Goal: Information Seeking & Learning: Learn about a topic

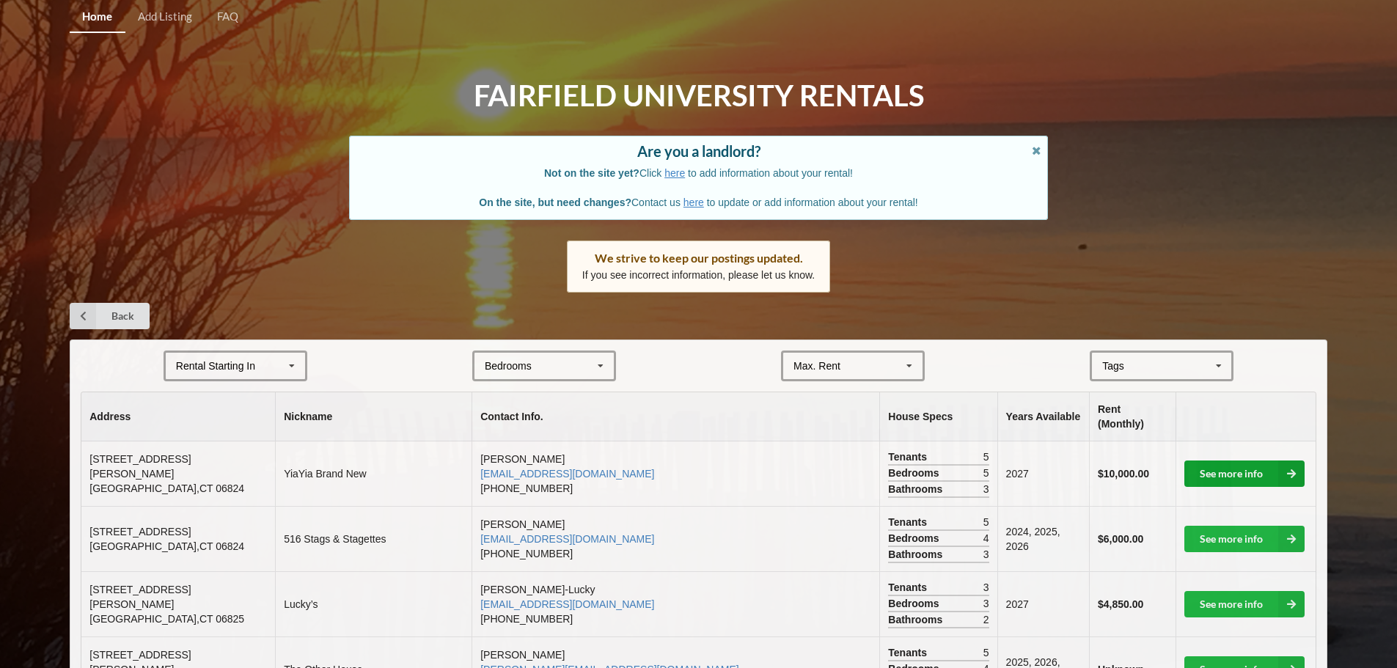
click at [1249, 468] on link "See more info" at bounding box center [1244, 473] width 120 height 26
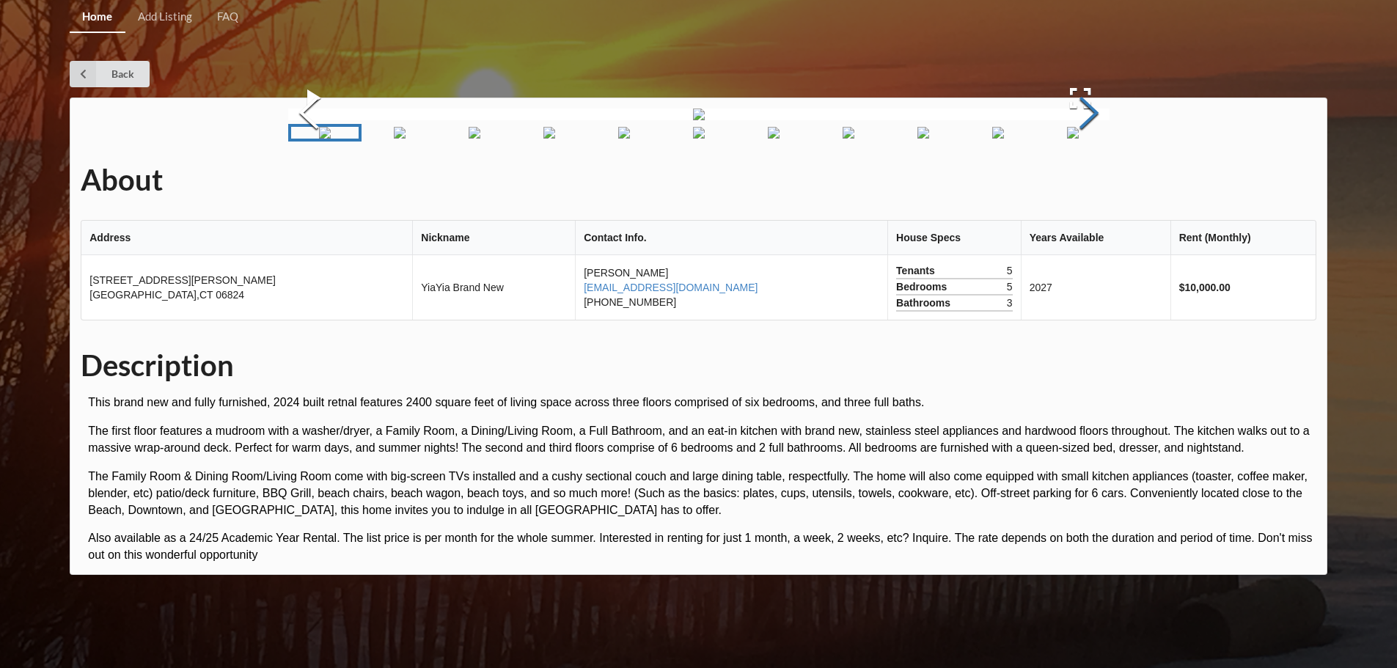
click at [1098, 181] on button "Next Slide" at bounding box center [1088, 114] width 41 height 133
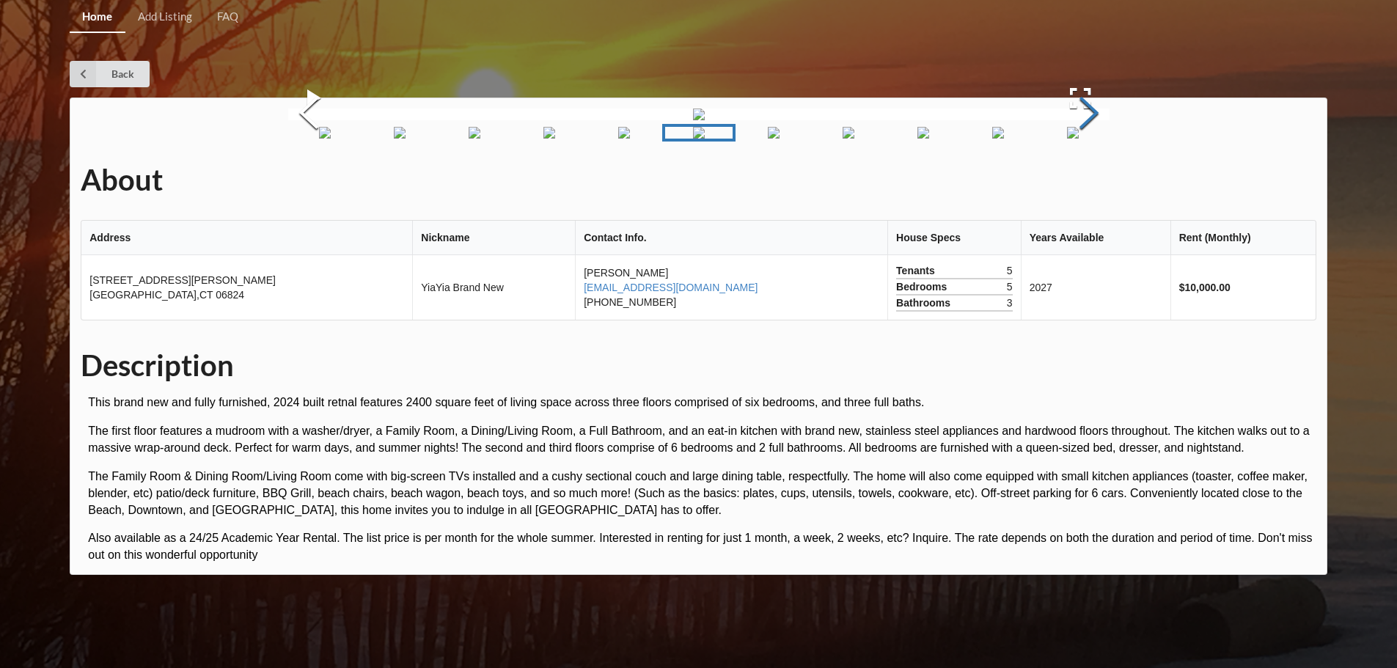
click at [1098, 181] on button "Next Slide" at bounding box center [1088, 114] width 41 height 133
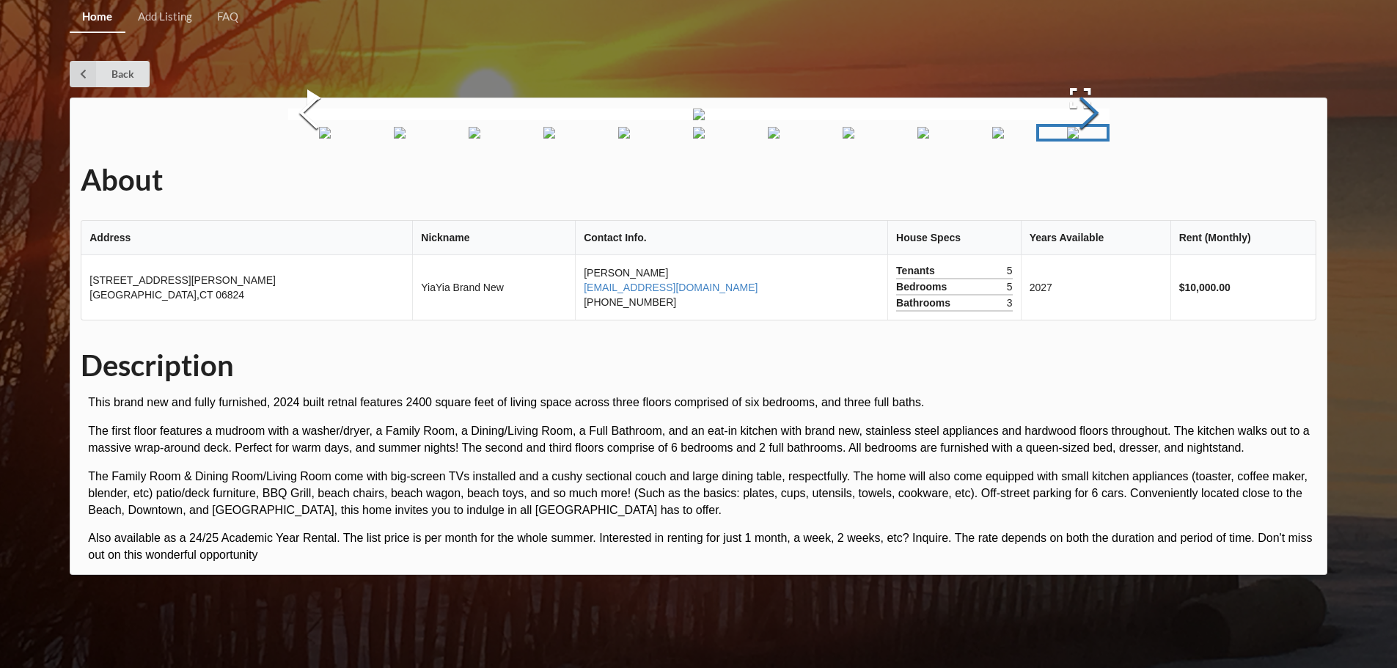
click at [1098, 181] on button "Next Slide" at bounding box center [1088, 114] width 41 height 133
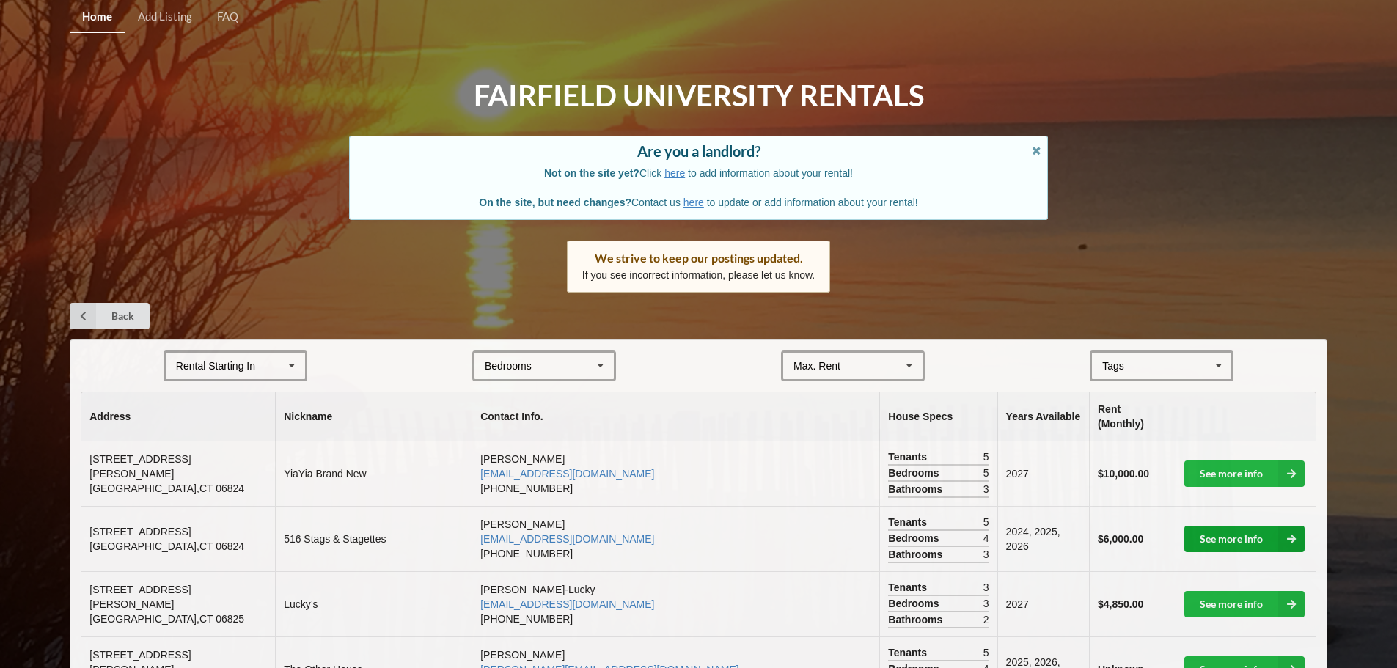
click at [1255, 526] on link "See more info" at bounding box center [1244, 539] width 120 height 26
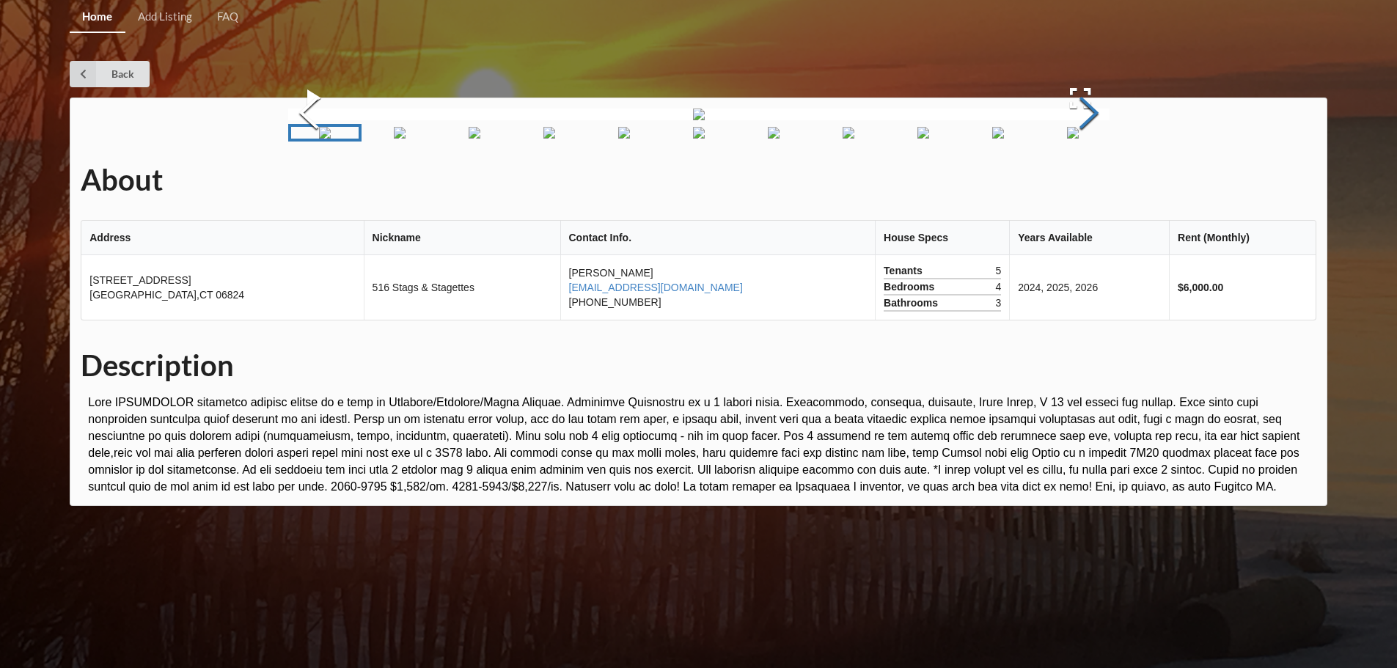
click at [1086, 181] on button "Next Slide" at bounding box center [1088, 114] width 41 height 133
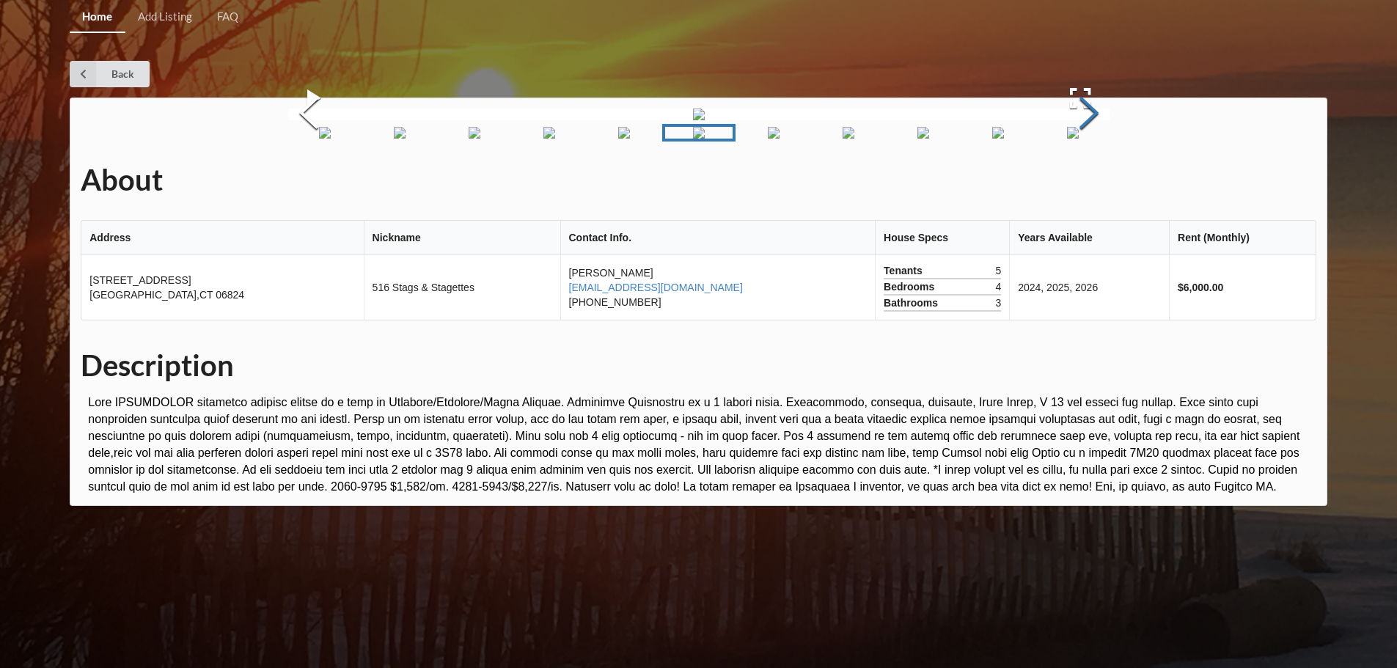
click at [1086, 181] on button "Next Slide" at bounding box center [1088, 114] width 41 height 133
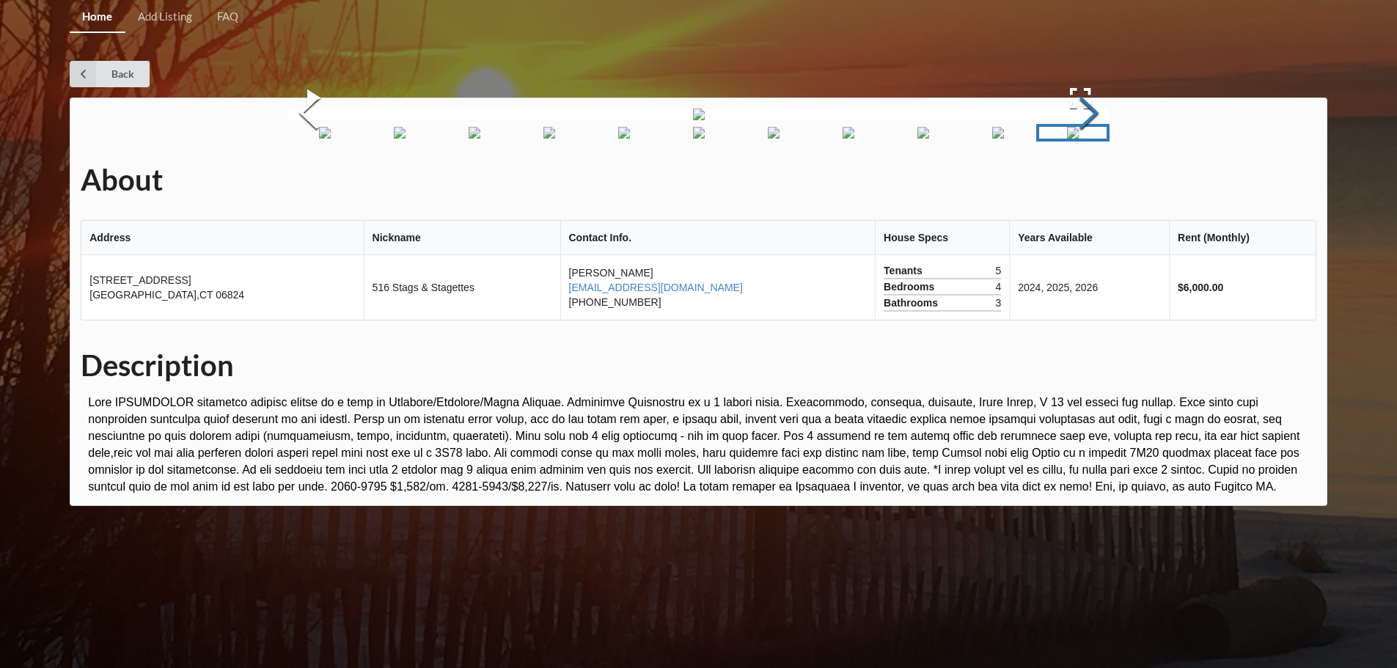
click at [1086, 181] on button "Next Slide" at bounding box center [1088, 114] width 41 height 133
click at [1087, 181] on button "Next Slide" at bounding box center [1088, 114] width 41 height 133
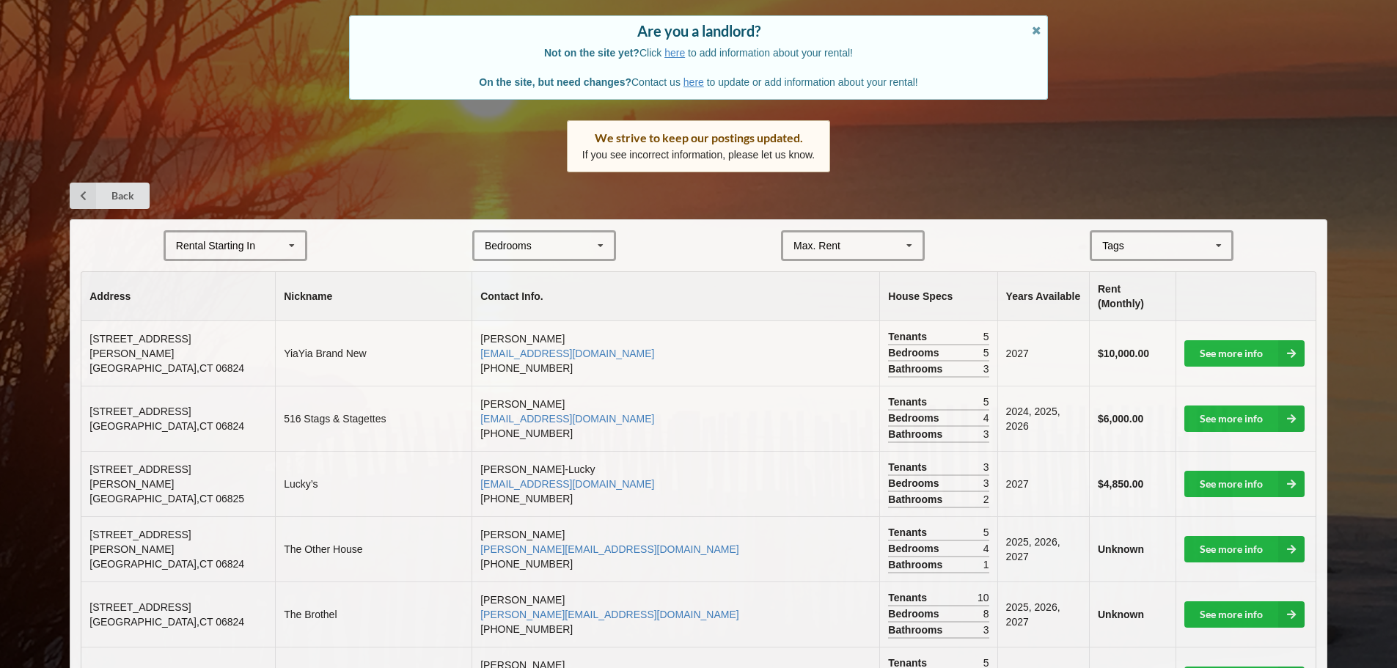
scroll to position [147, 0]
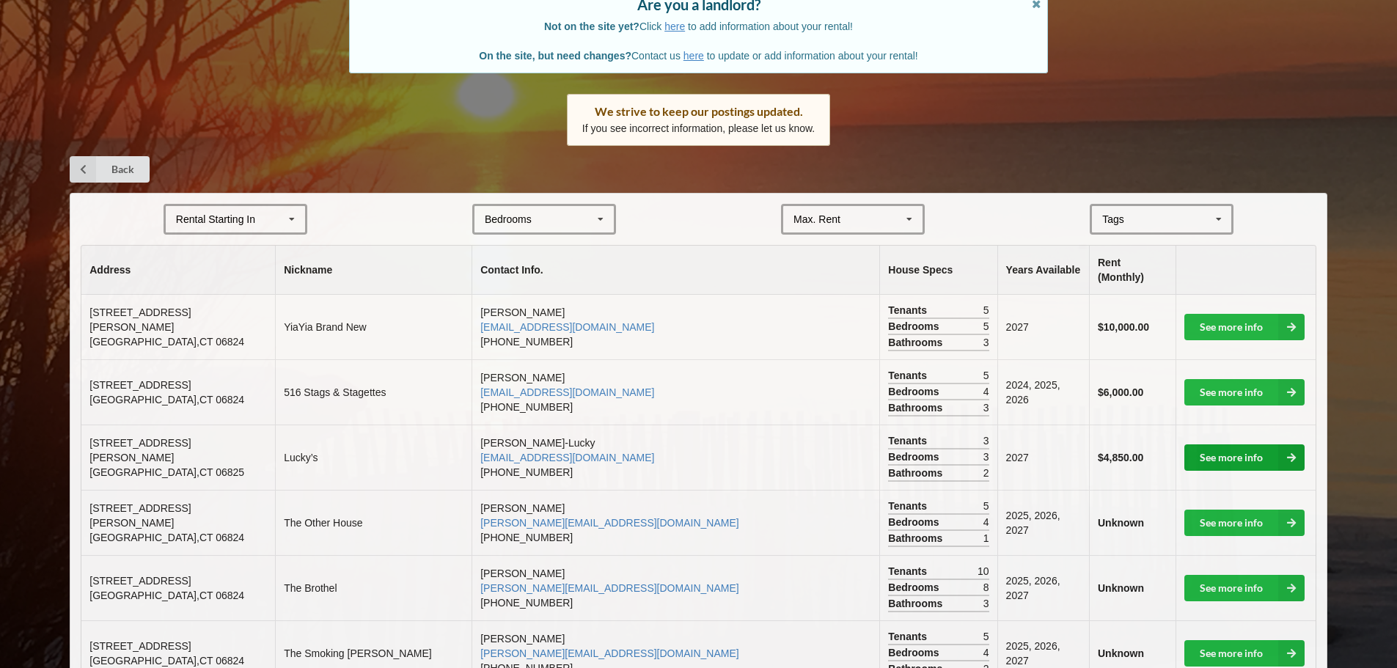
click at [1224, 448] on link "See more info" at bounding box center [1244, 457] width 120 height 26
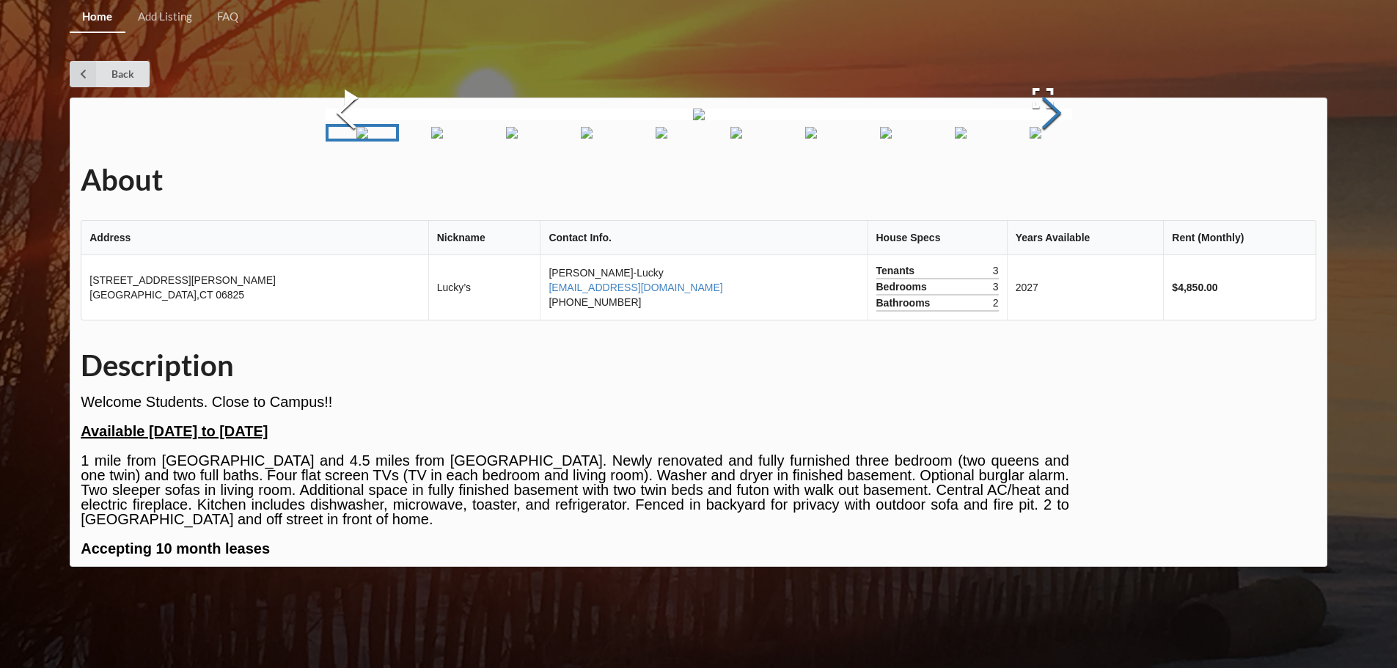
click at [1046, 181] on button "Next Slide" at bounding box center [1051, 114] width 41 height 133
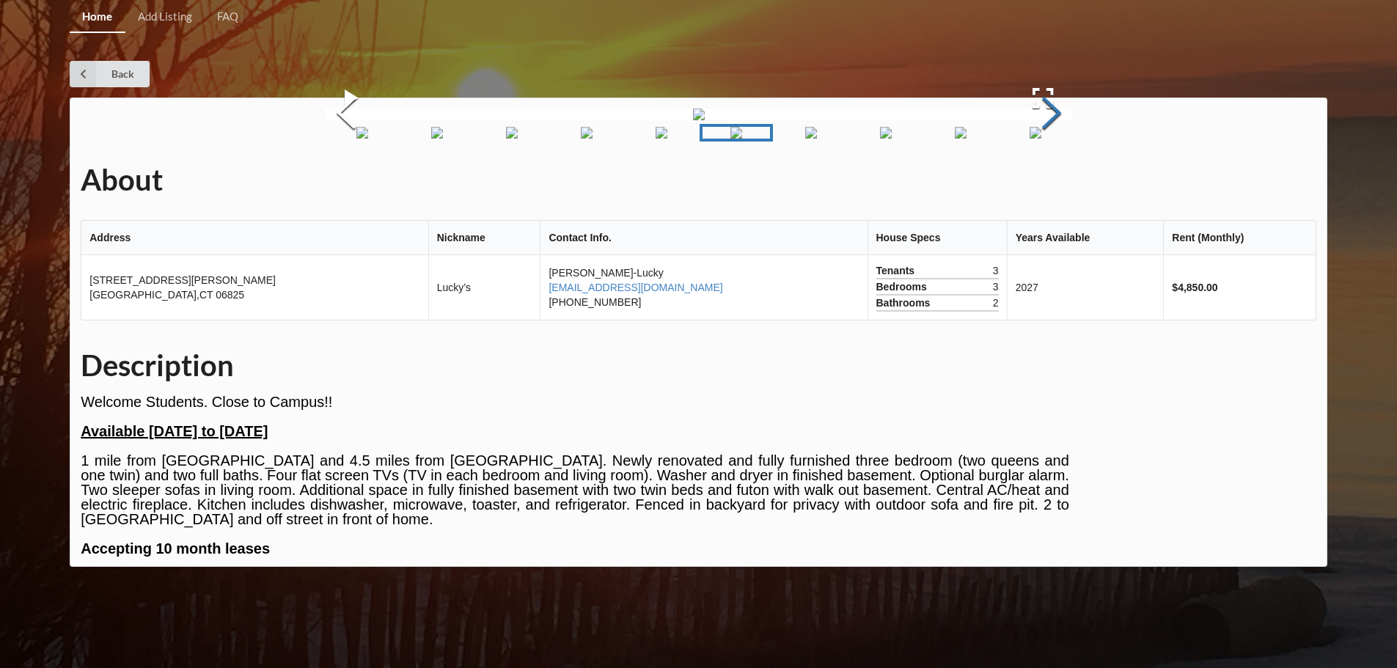
click at [1046, 181] on button "Next Slide" at bounding box center [1051, 114] width 41 height 133
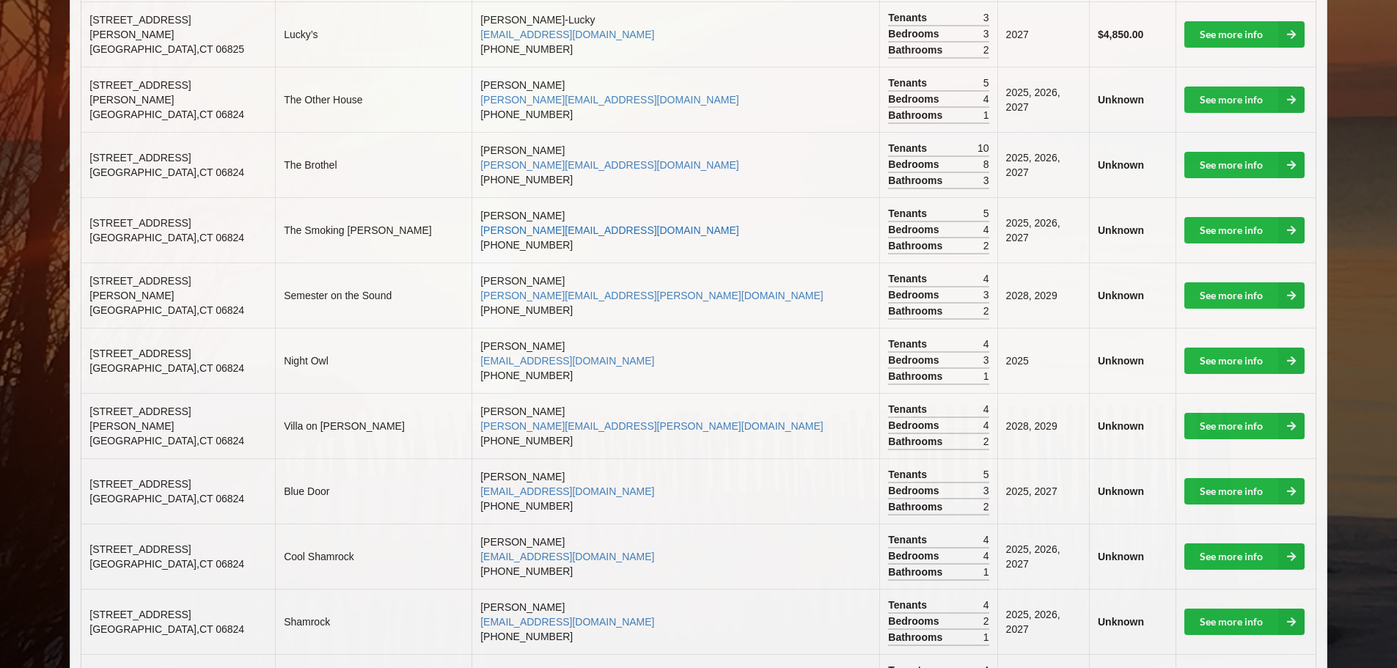
scroll to position [587, 0]
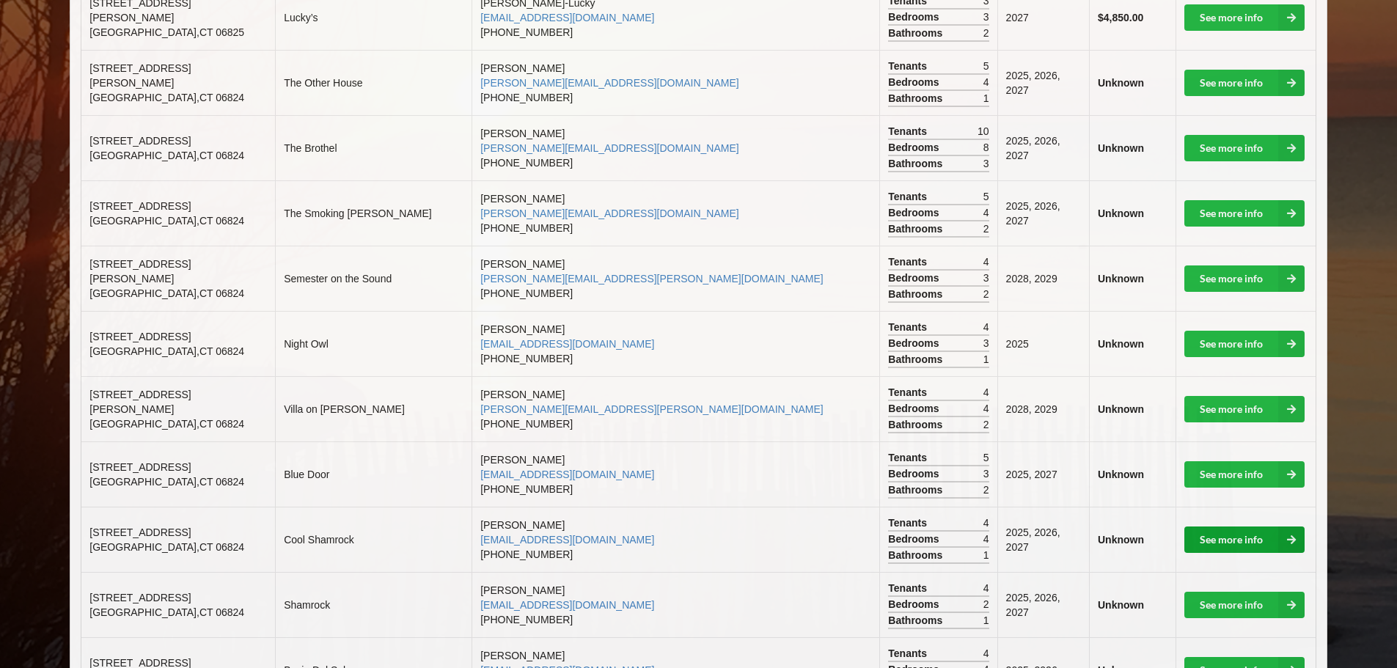
click at [1240, 532] on link "See more info" at bounding box center [1244, 539] width 120 height 26
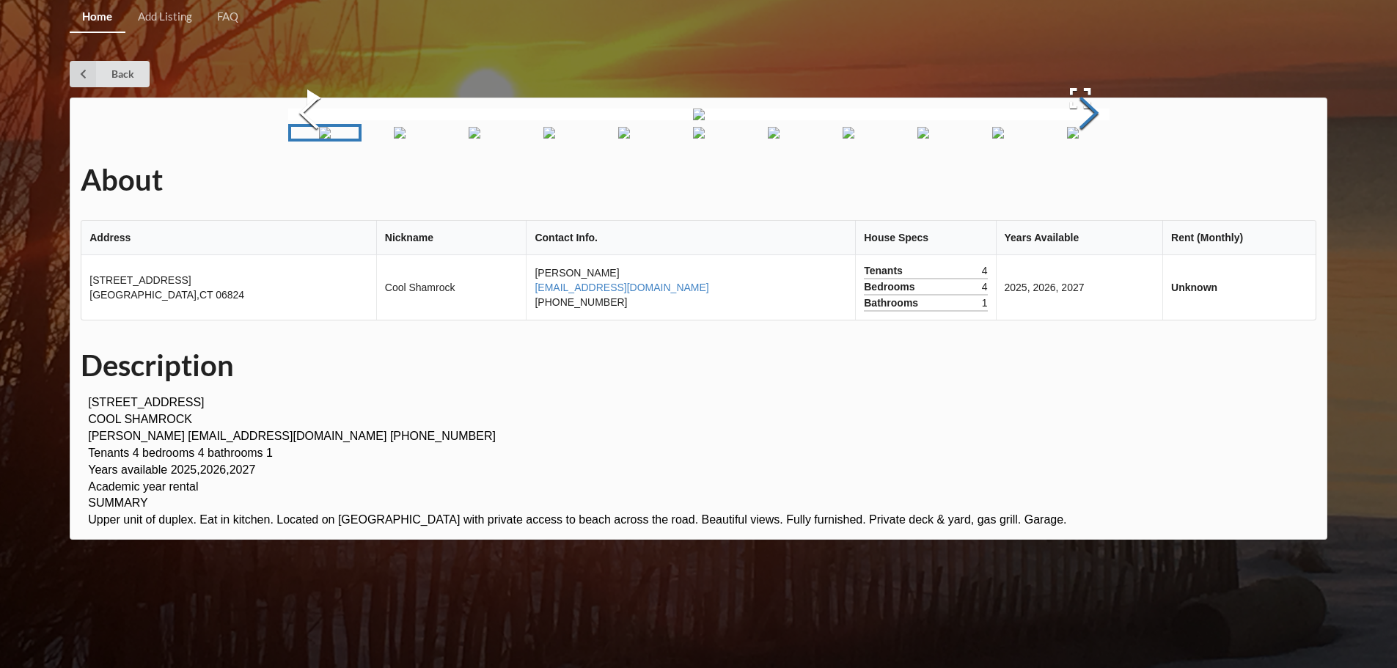
click at [1095, 181] on button "Next Slide" at bounding box center [1088, 114] width 41 height 133
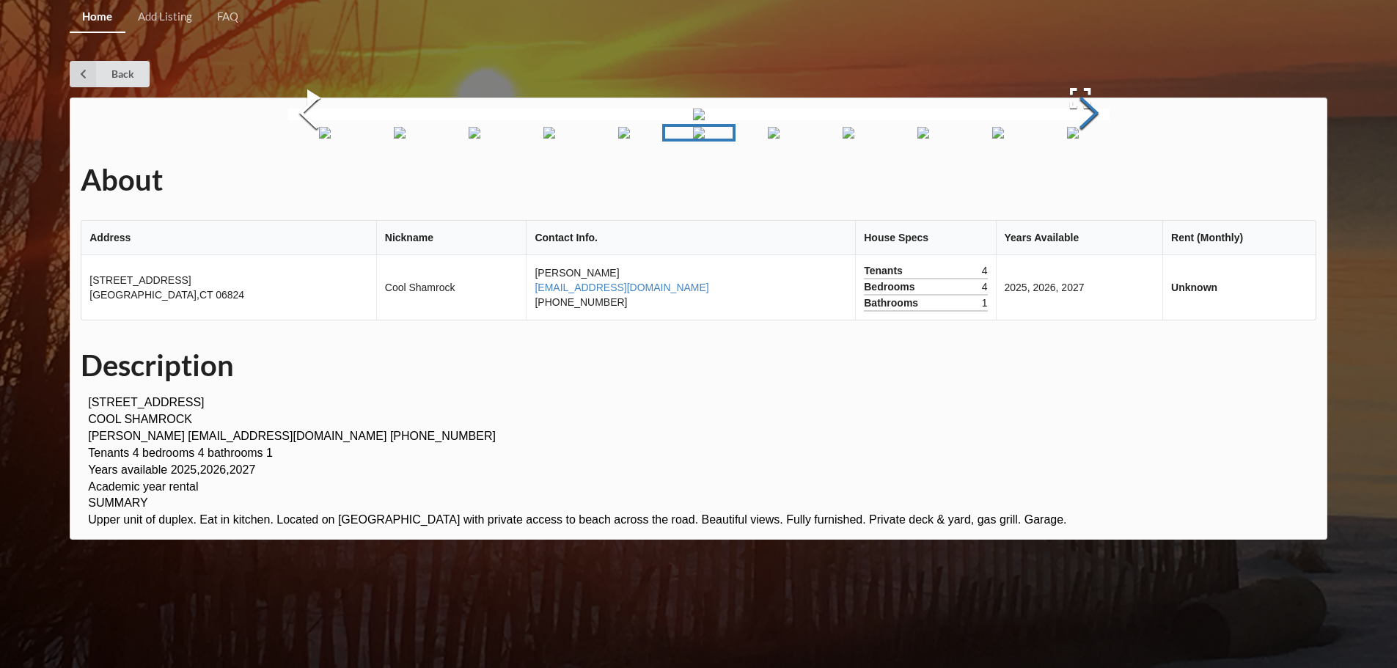
click at [1095, 181] on button "Next Slide" at bounding box center [1088, 114] width 41 height 133
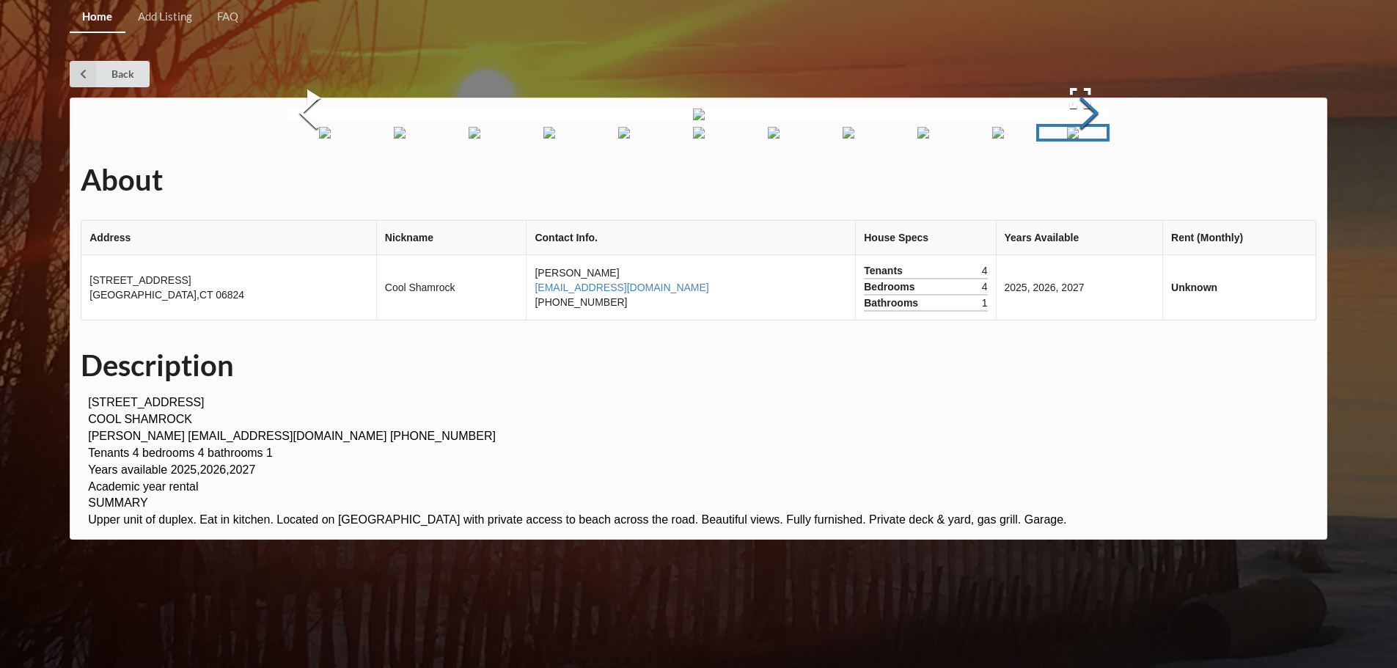
click at [1095, 181] on button "Next Slide" at bounding box center [1088, 114] width 41 height 133
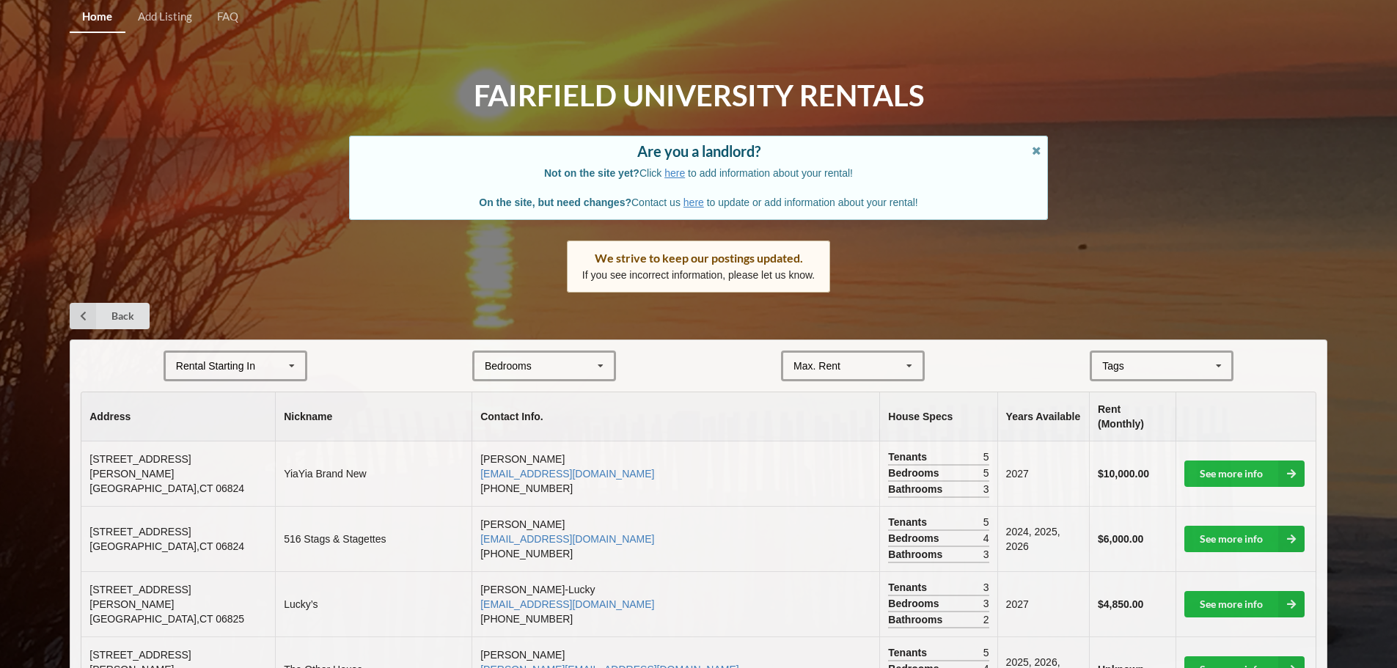
scroll to position [587, 0]
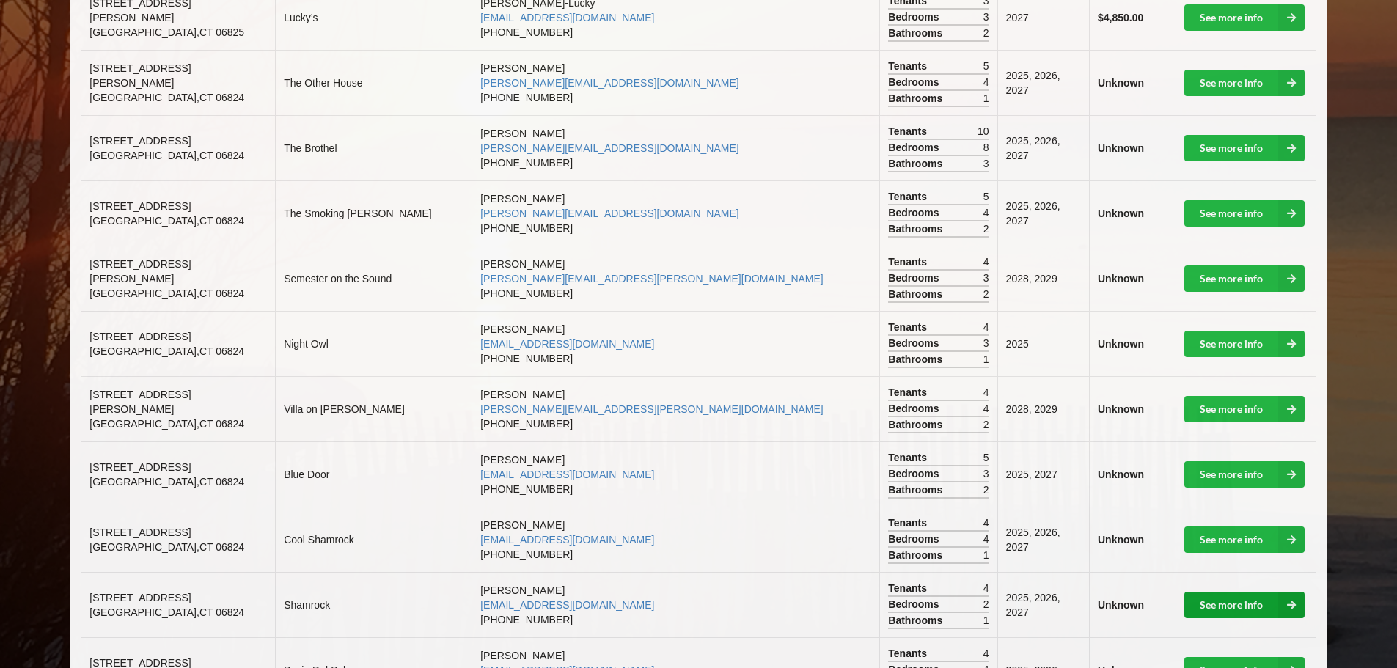
click at [1267, 597] on link "See more info" at bounding box center [1244, 605] width 120 height 26
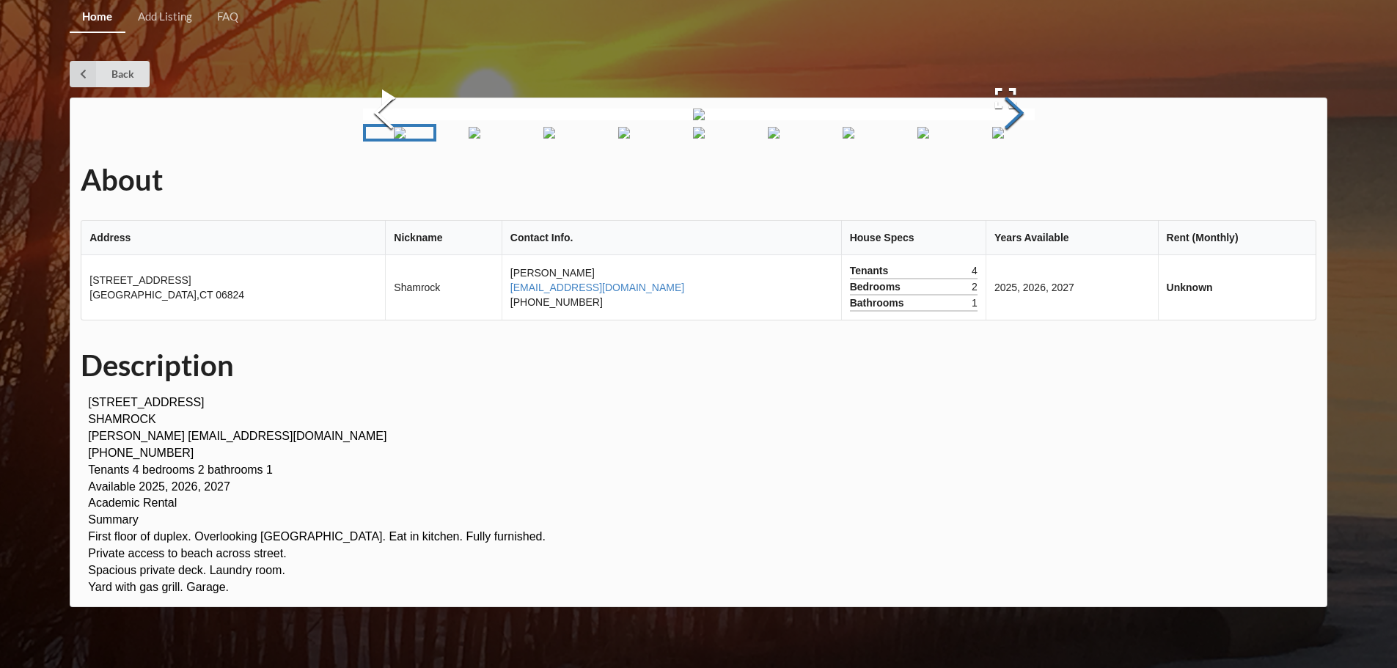
click at [1018, 181] on button "Next Slide" at bounding box center [1013, 114] width 41 height 133
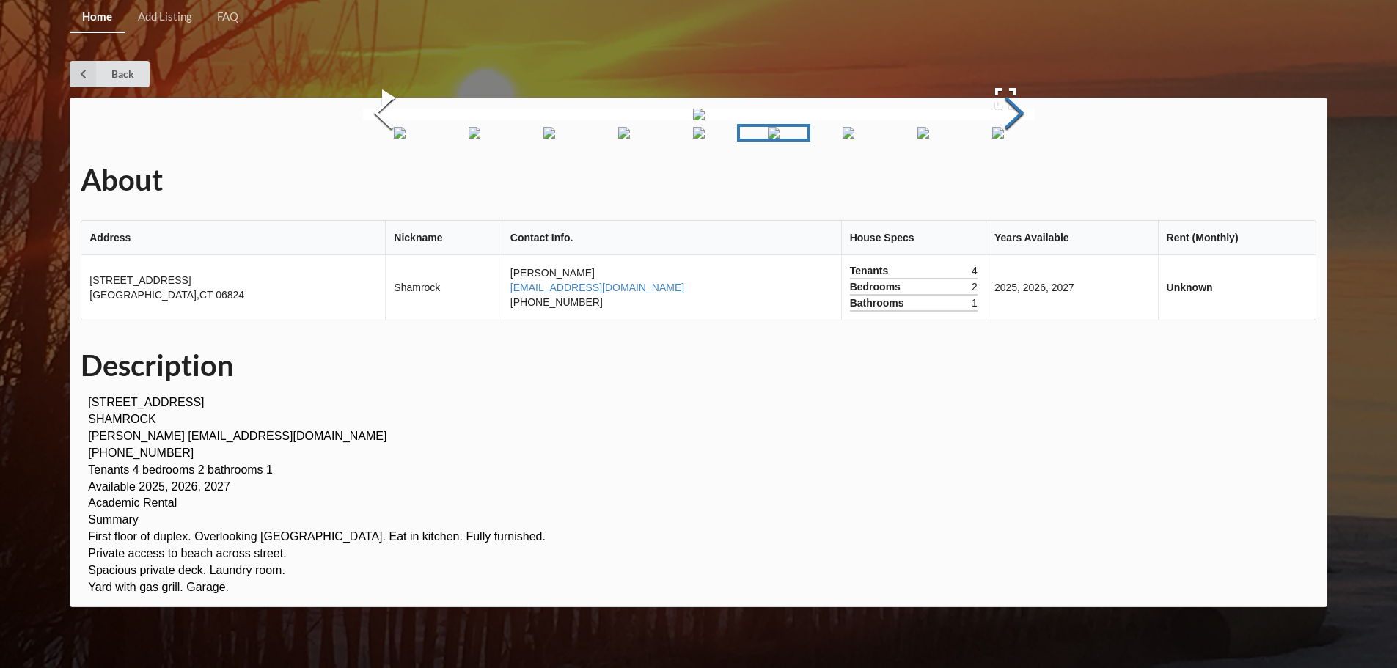
click at [1018, 181] on button "Next Slide" at bounding box center [1013, 114] width 41 height 133
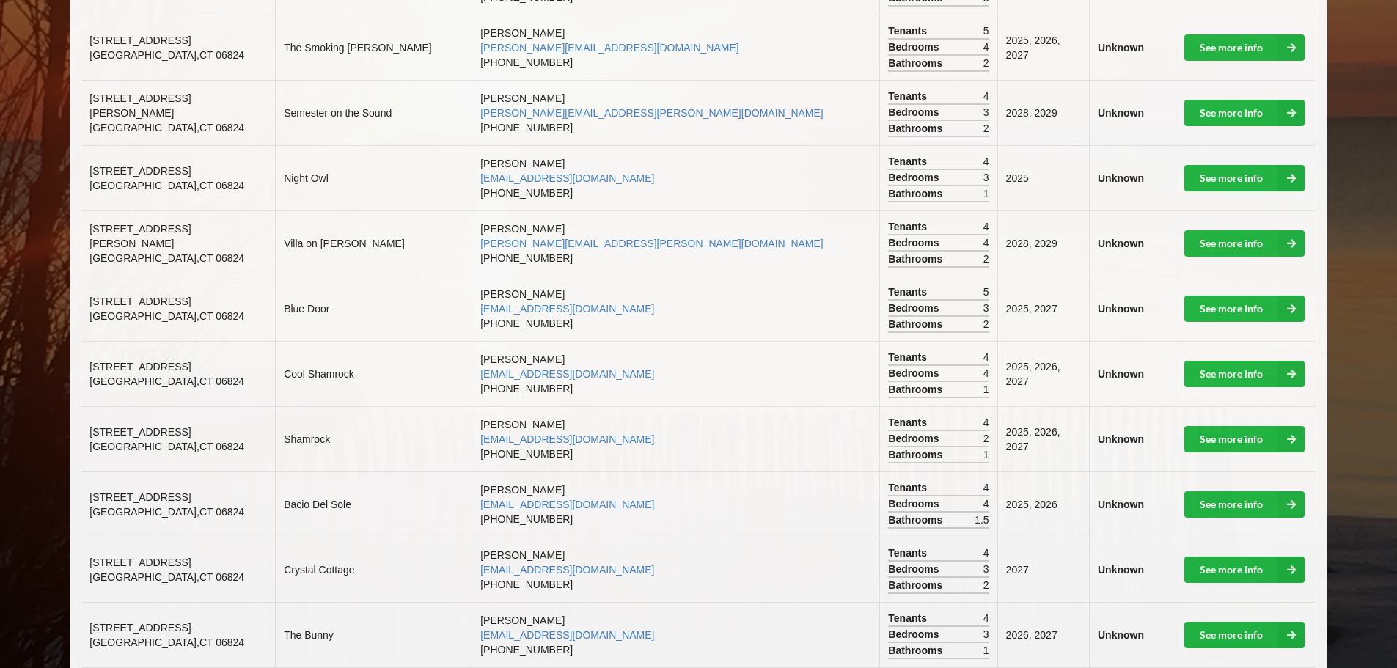
scroll to position [807, 0]
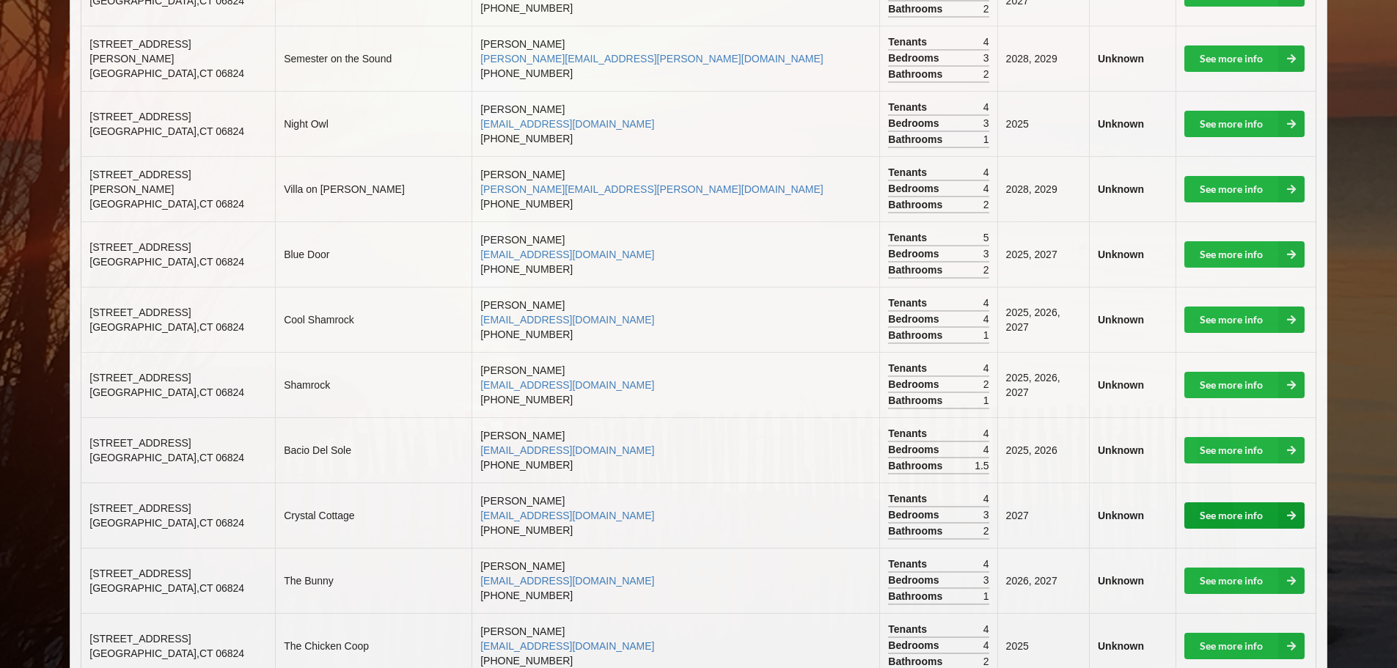
click at [1247, 507] on link "See more info" at bounding box center [1244, 515] width 120 height 26
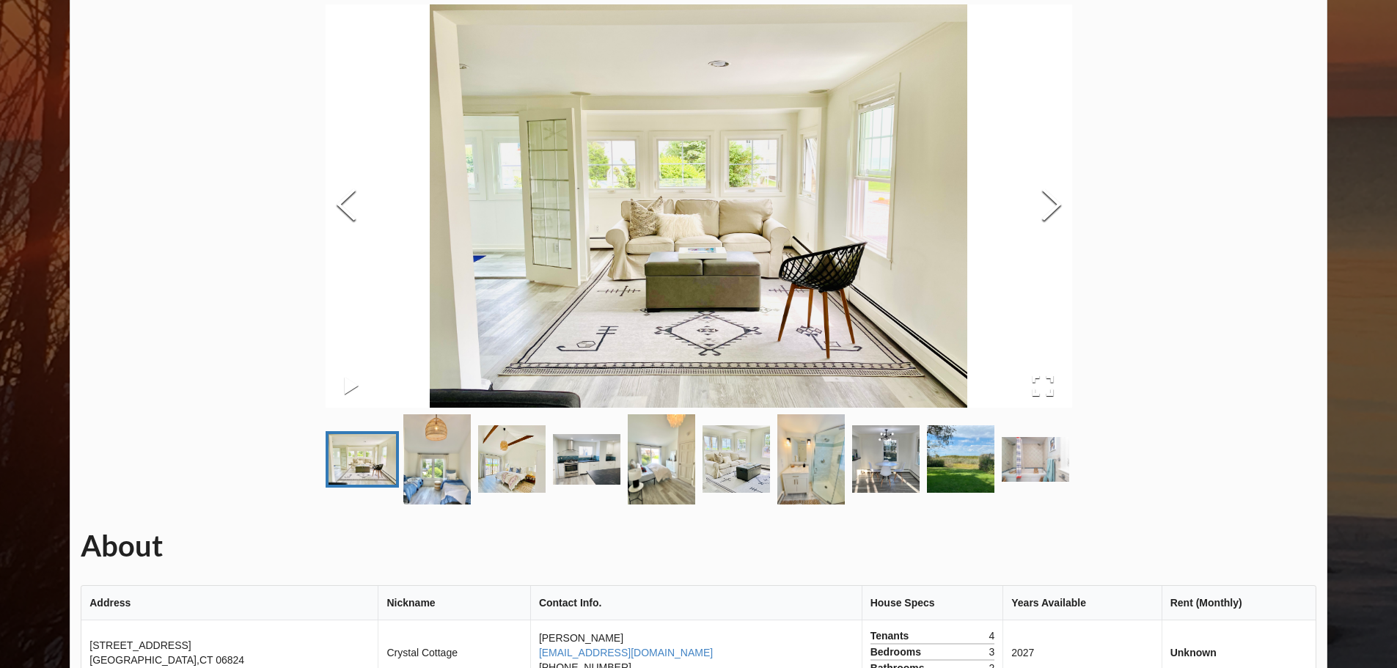
scroll to position [504, 0]
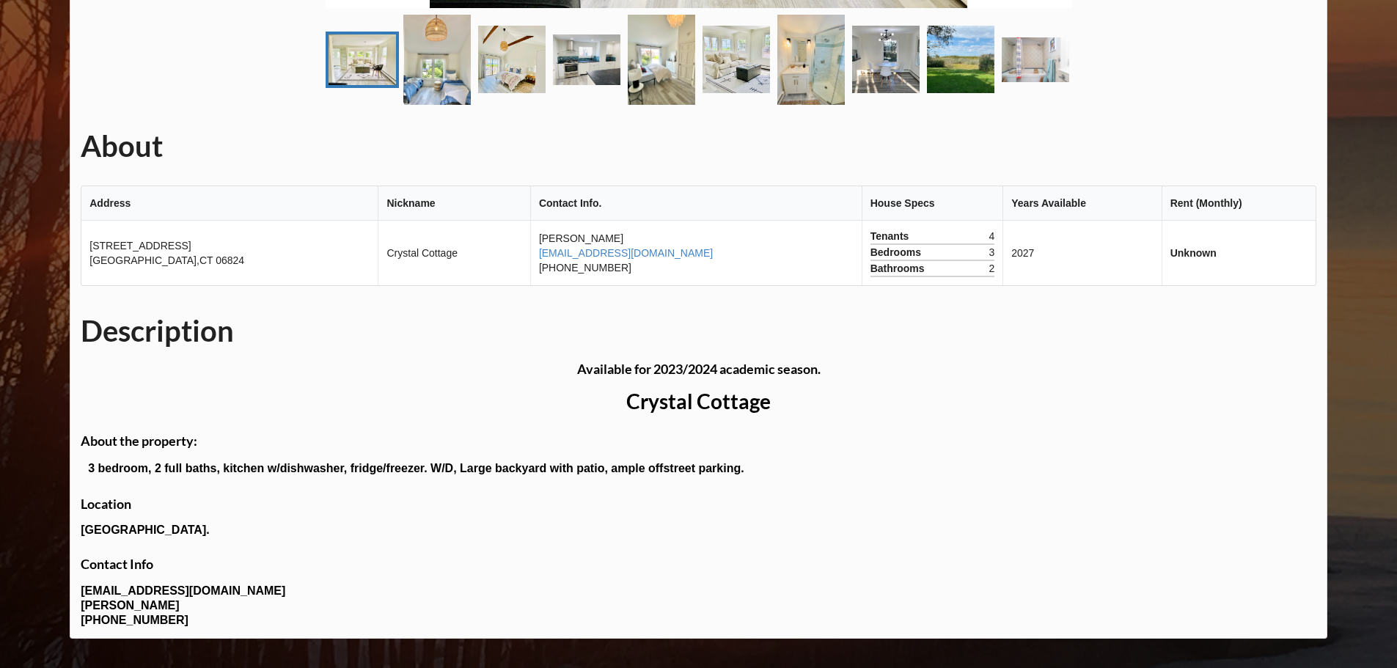
click at [351, 76] on img "Go to Slide 1" at bounding box center [361, 59] width 67 height 51
click at [405, 57] on img "Go to Slide 2" at bounding box center [436, 60] width 67 height 90
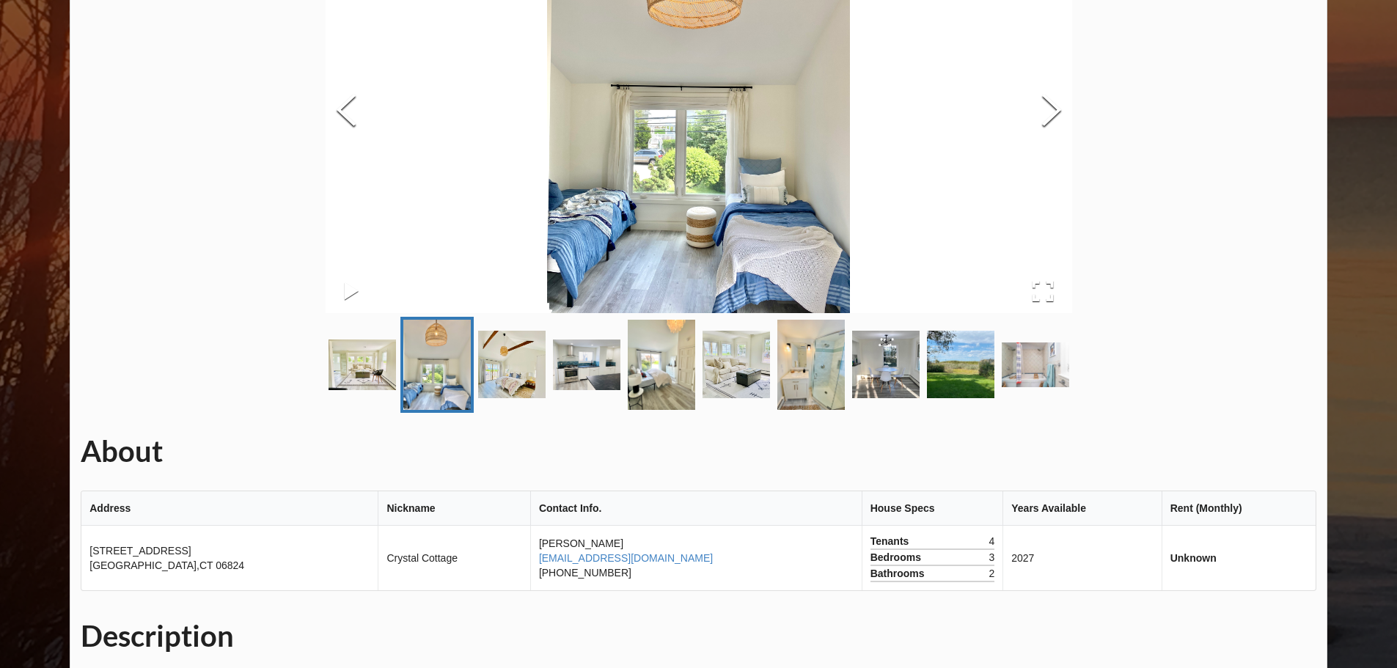
scroll to position [0, 0]
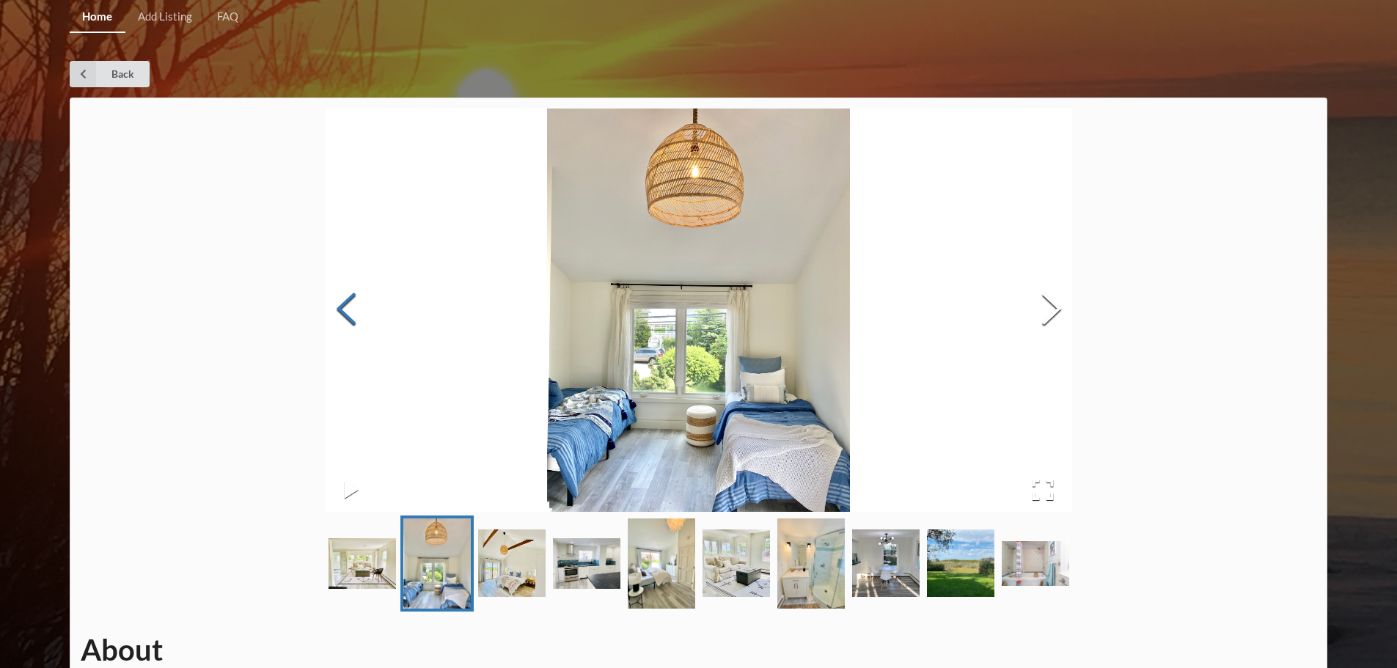
click at [338, 312] on button "Previous Slide" at bounding box center [346, 310] width 41 height 133
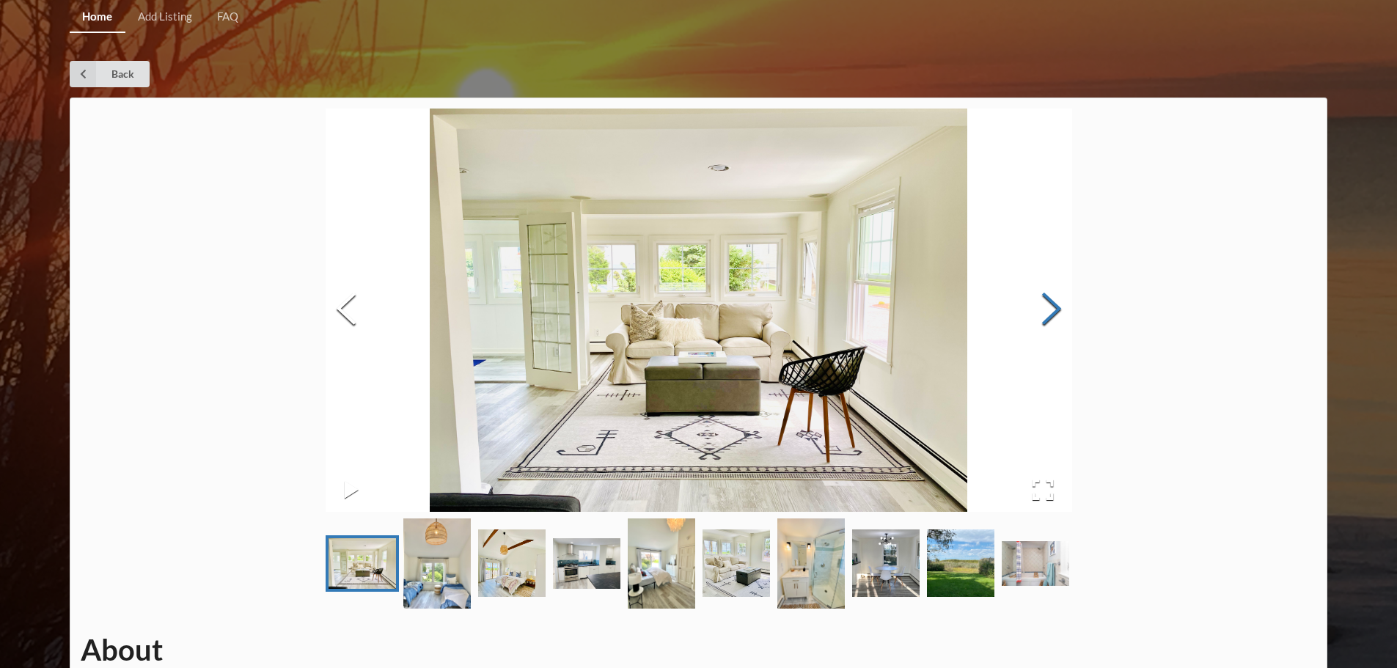
click at [1048, 312] on button "Next Slide" at bounding box center [1051, 310] width 41 height 133
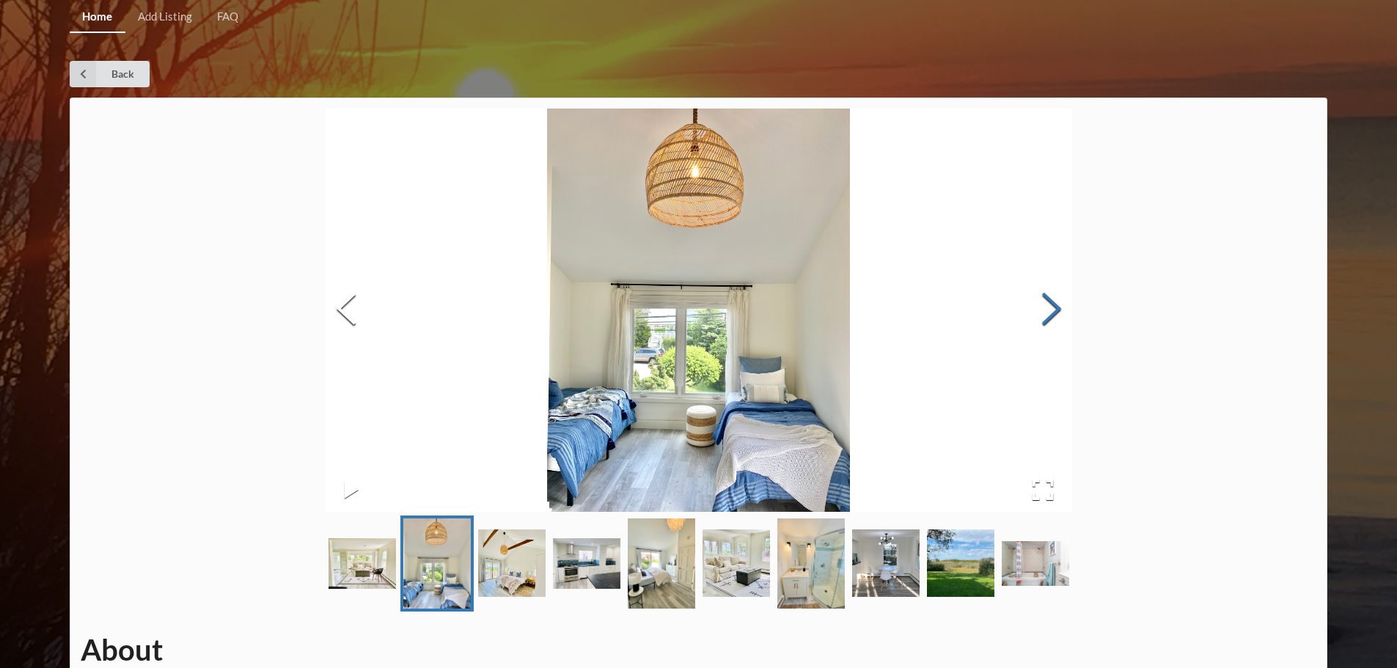
click at [1048, 312] on button "Next Slide" at bounding box center [1051, 310] width 41 height 133
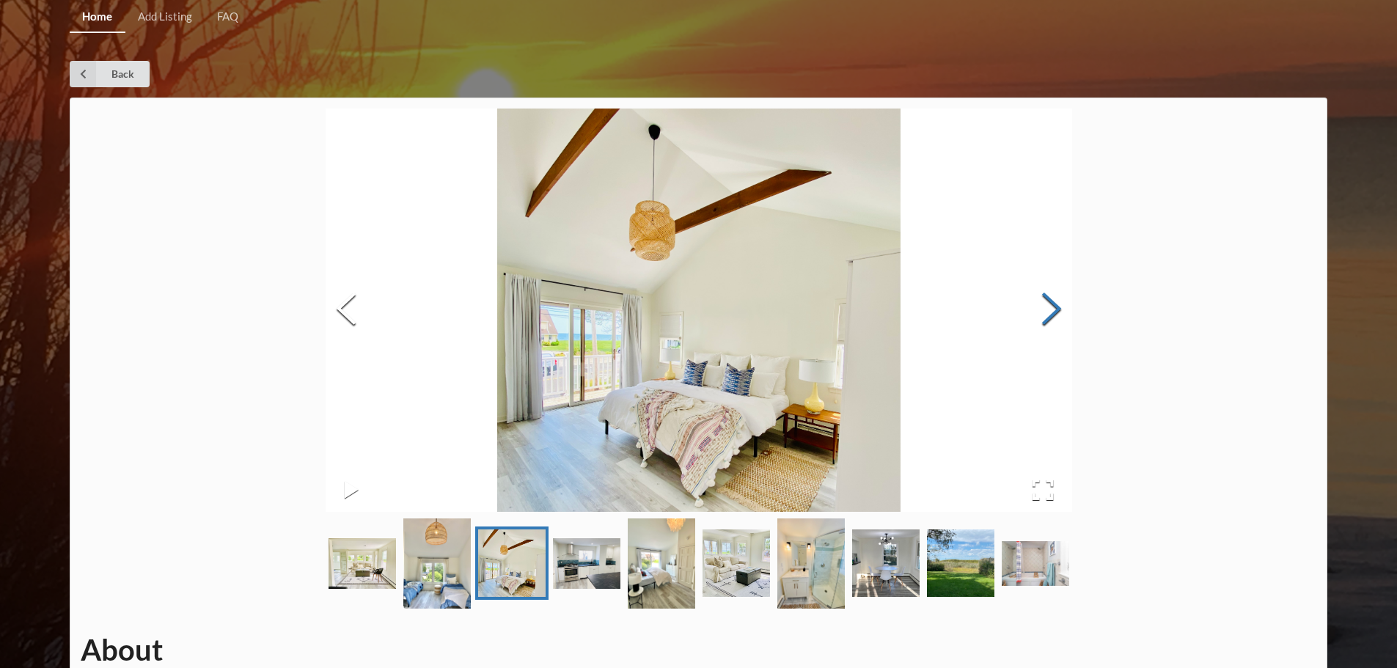
click at [1048, 312] on button "Next Slide" at bounding box center [1051, 310] width 41 height 133
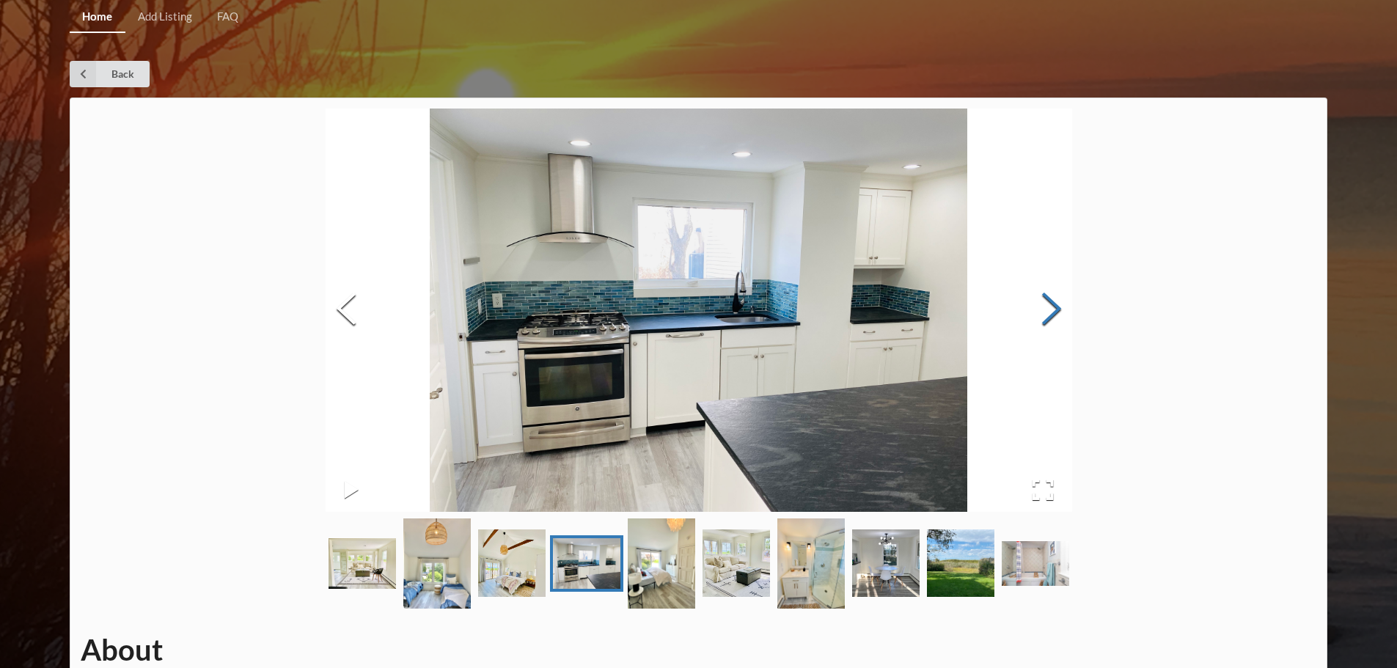
click at [1048, 312] on button "Next Slide" at bounding box center [1051, 310] width 41 height 133
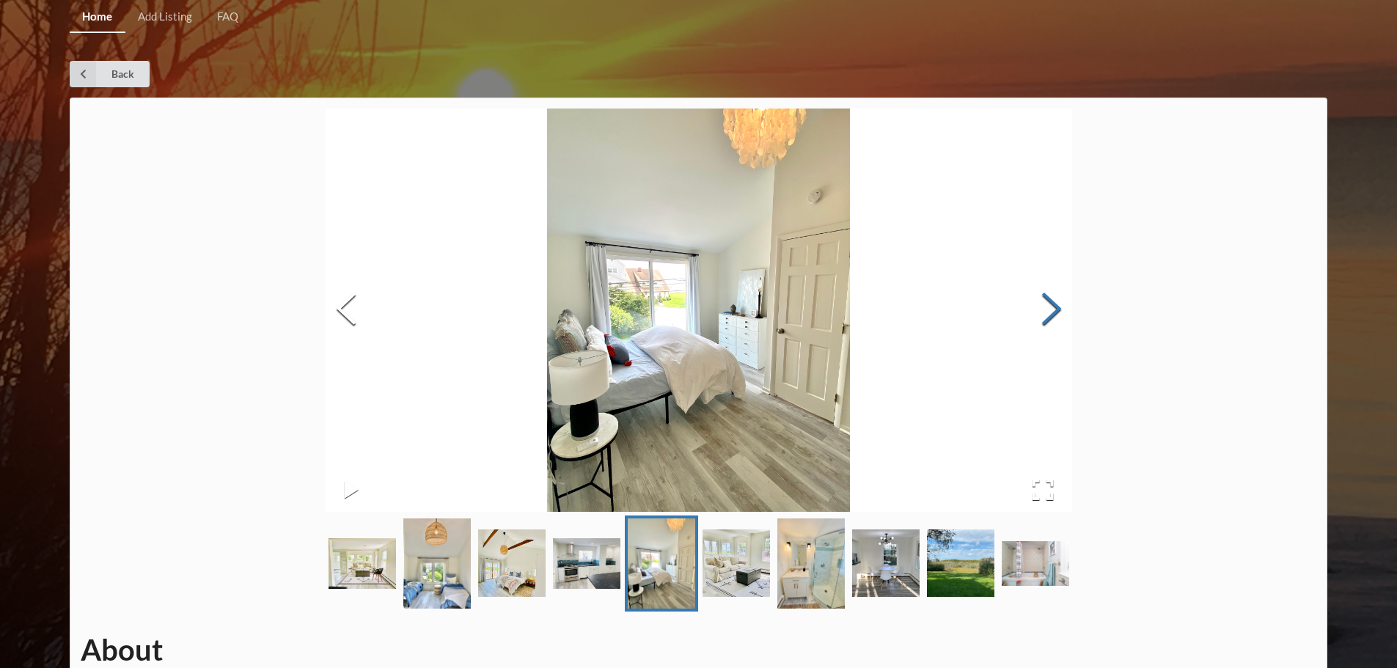
click at [1048, 312] on button "Next Slide" at bounding box center [1051, 310] width 41 height 133
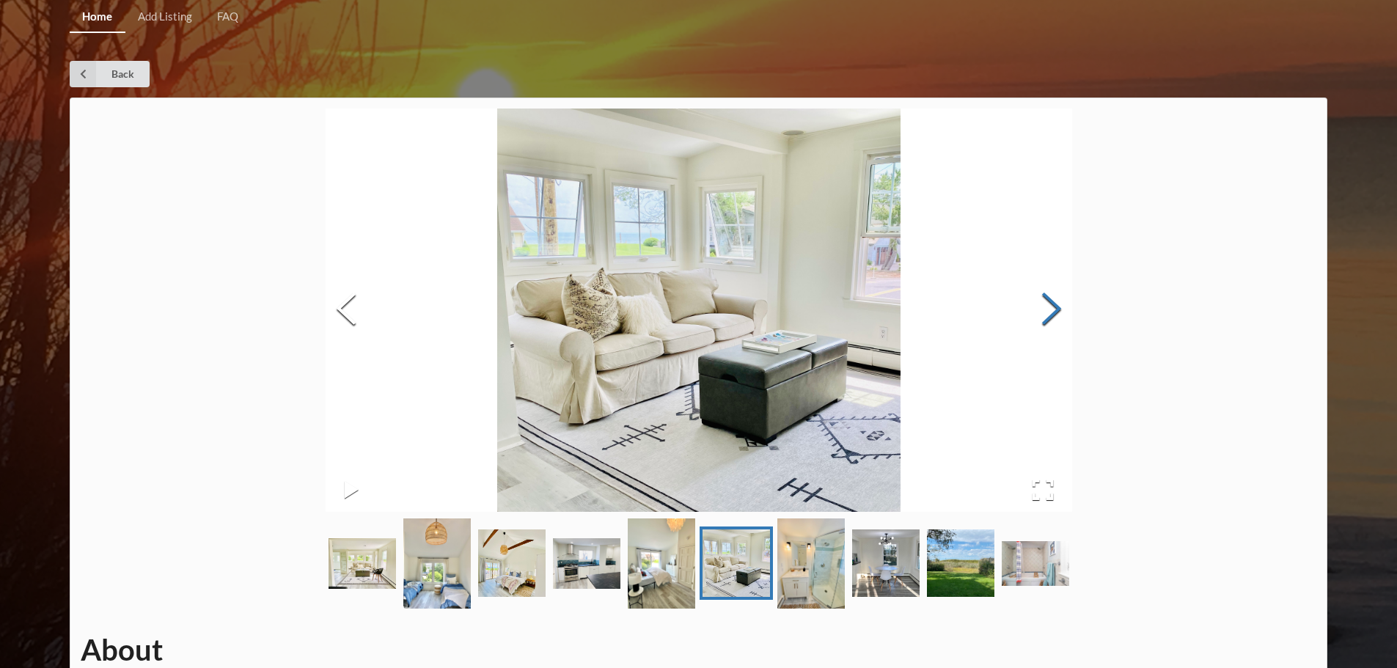
click at [1048, 312] on button "Next Slide" at bounding box center [1051, 310] width 41 height 133
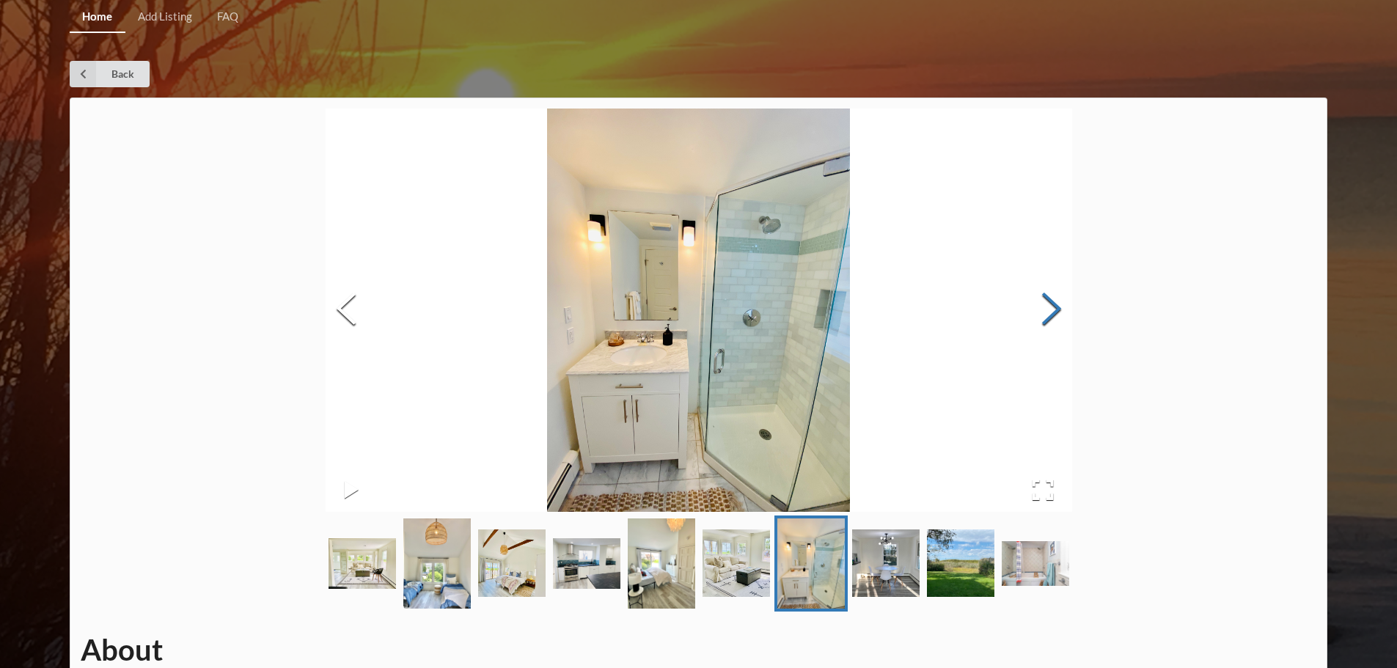
click at [1048, 312] on button "Next Slide" at bounding box center [1051, 310] width 41 height 133
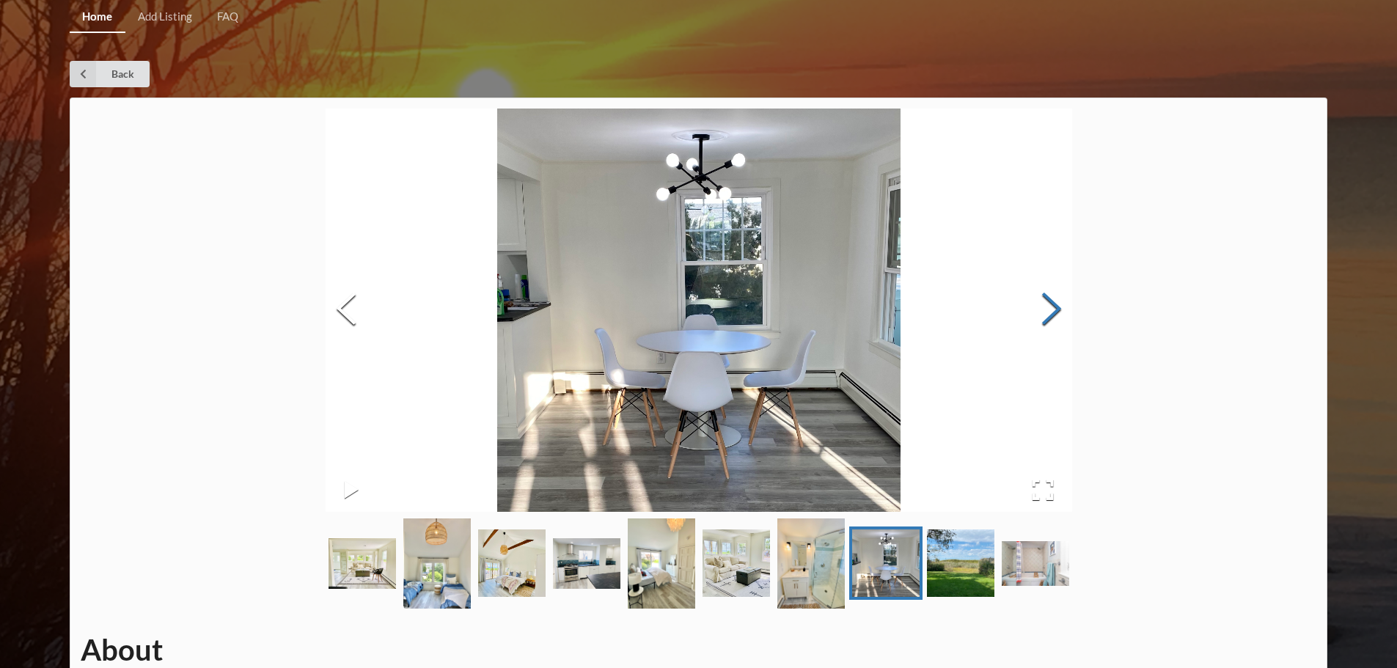
click at [1048, 312] on button "Next Slide" at bounding box center [1051, 310] width 41 height 133
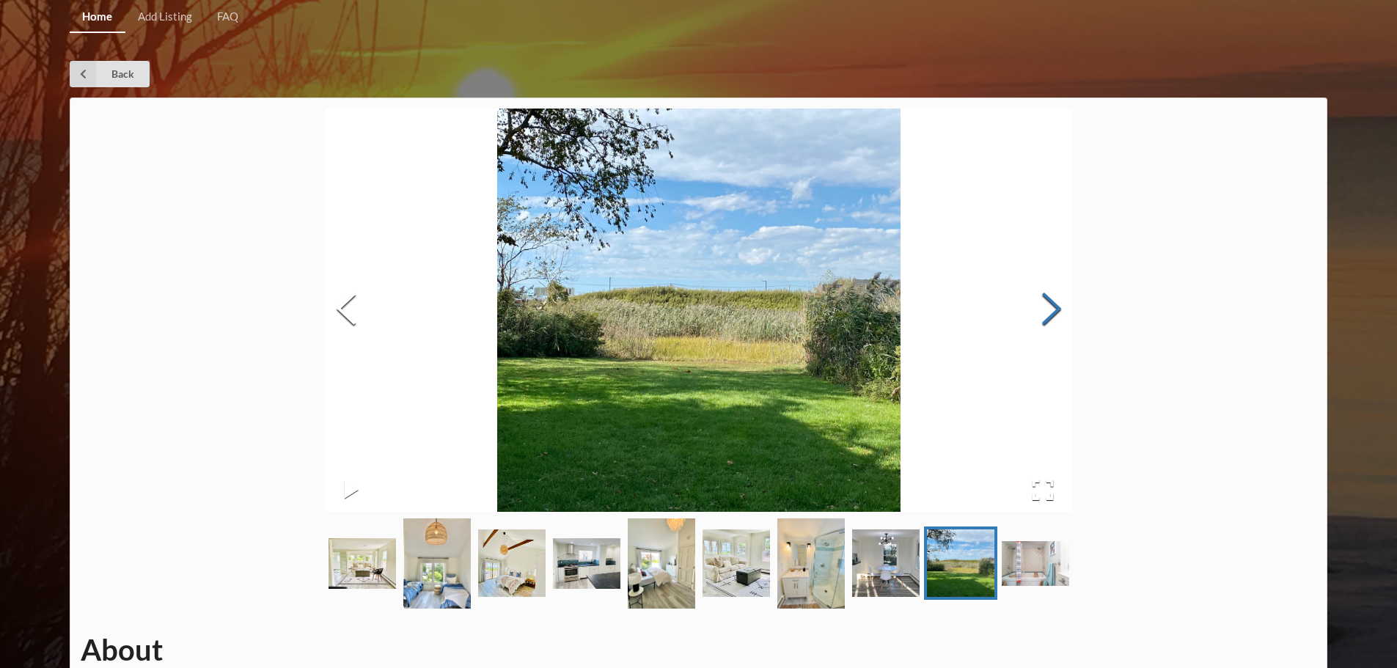
click at [1048, 312] on button "Next Slide" at bounding box center [1051, 310] width 41 height 133
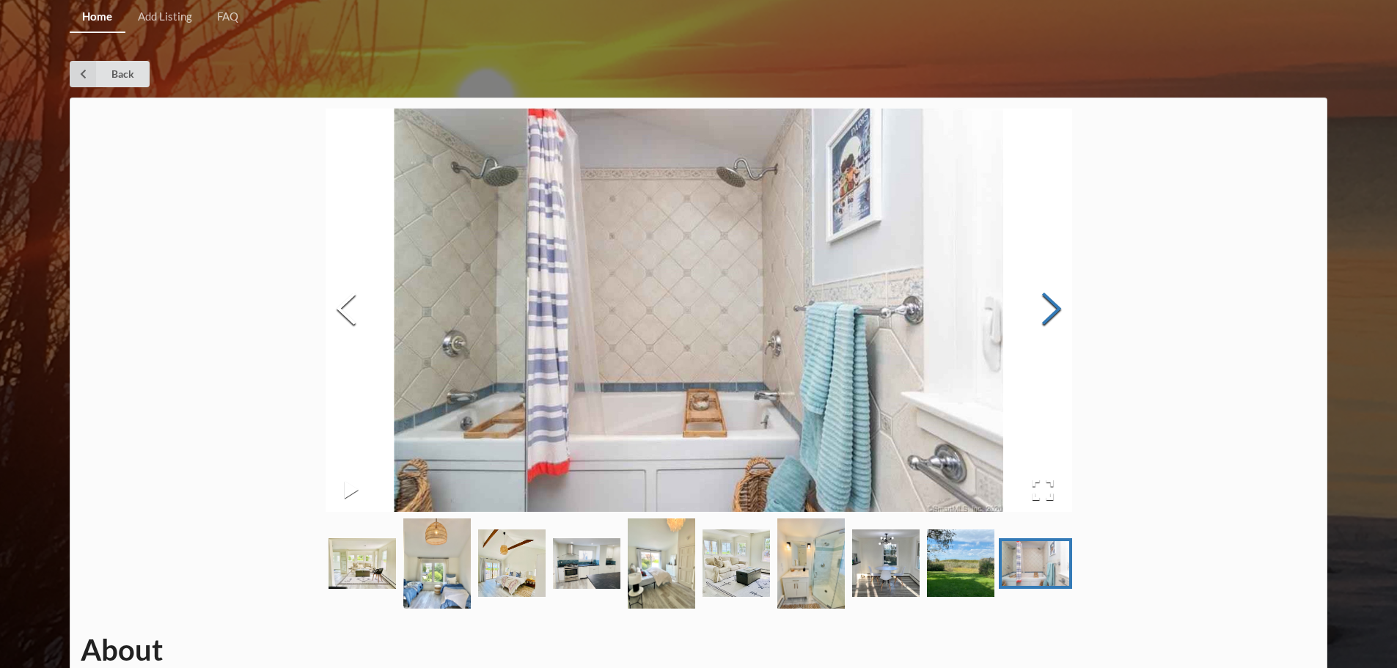
click at [1048, 312] on button "Next Slide" at bounding box center [1051, 310] width 41 height 133
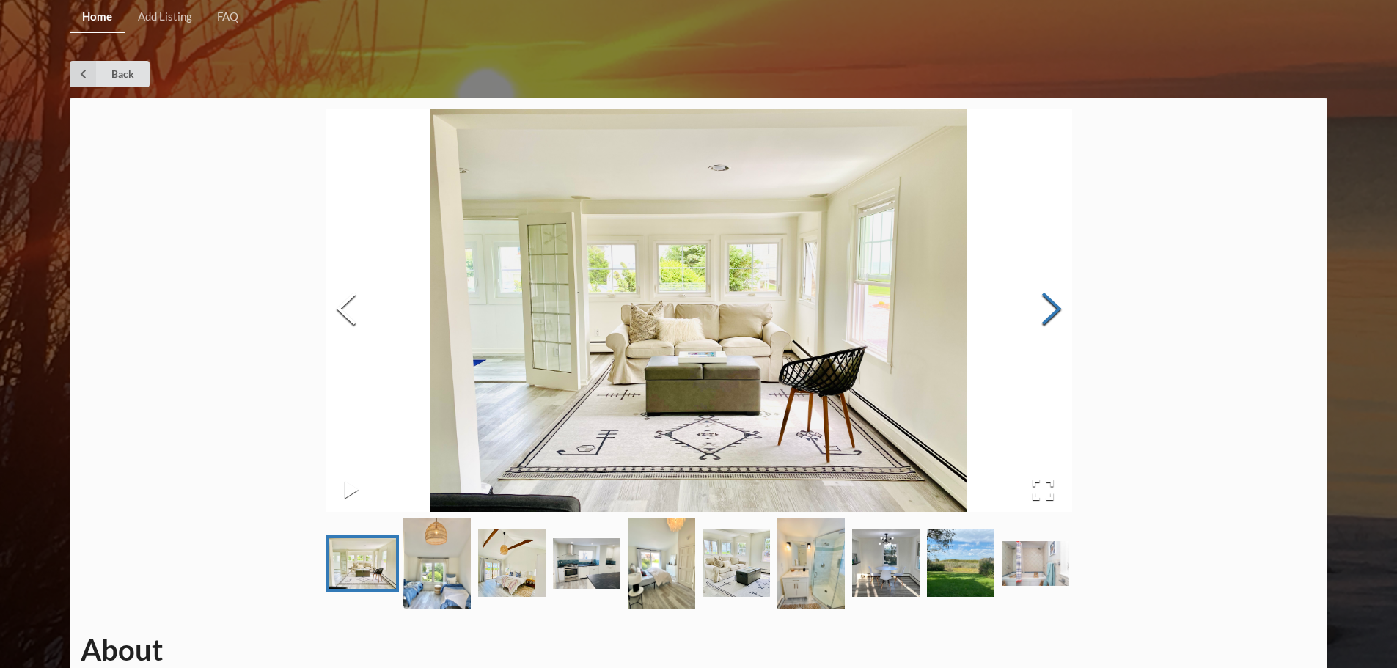
click at [1048, 312] on button "Next Slide" at bounding box center [1051, 310] width 41 height 133
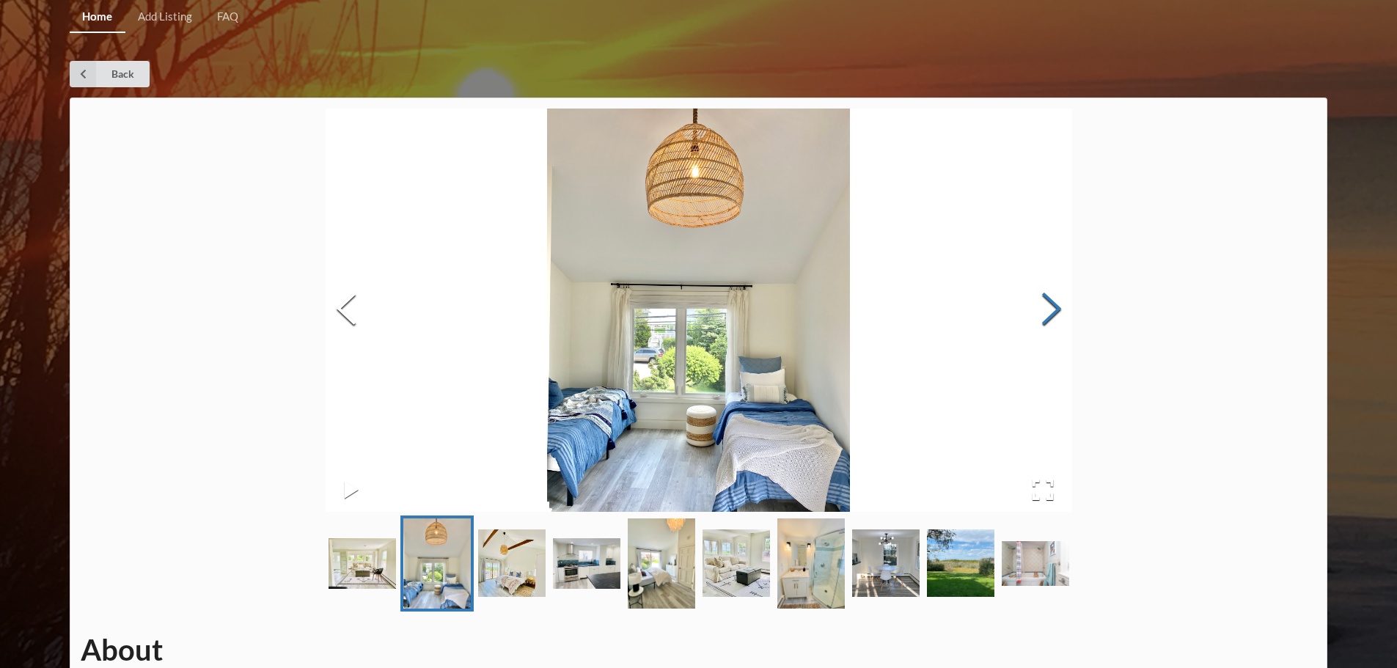
click at [1048, 312] on button "Next Slide" at bounding box center [1051, 310] width 41 height 133
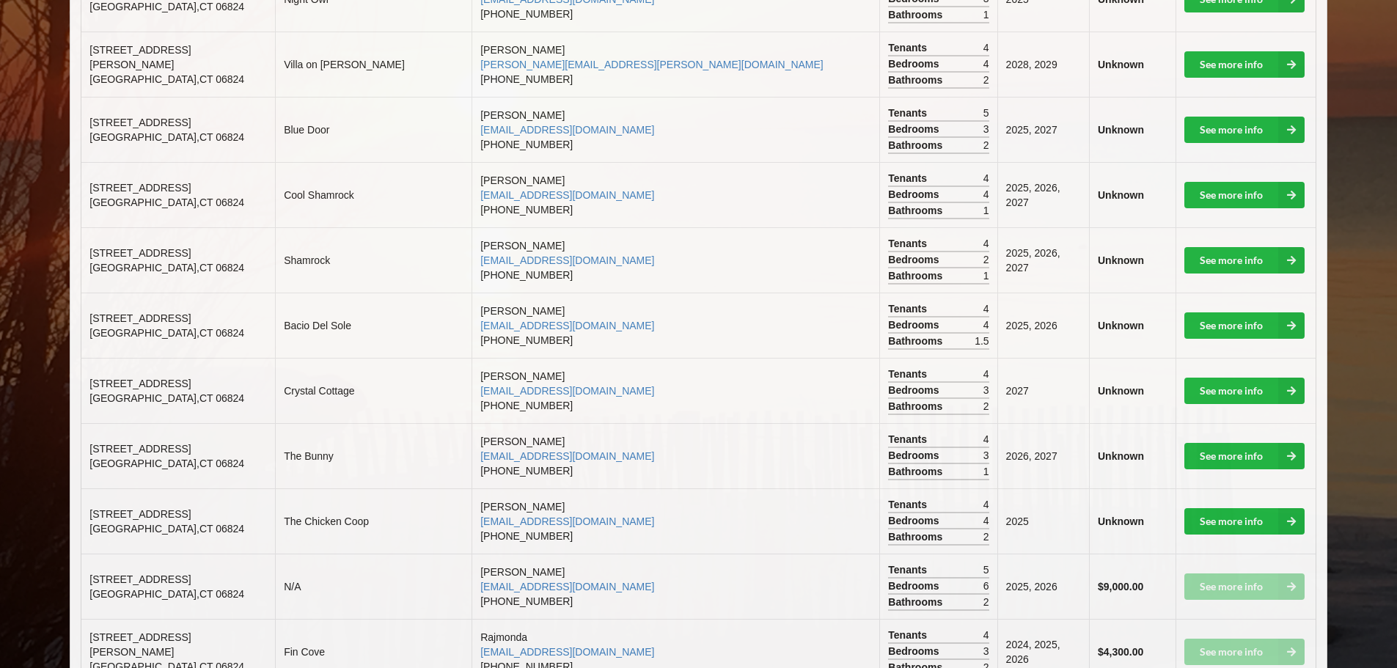
scroll to position [953, 0]
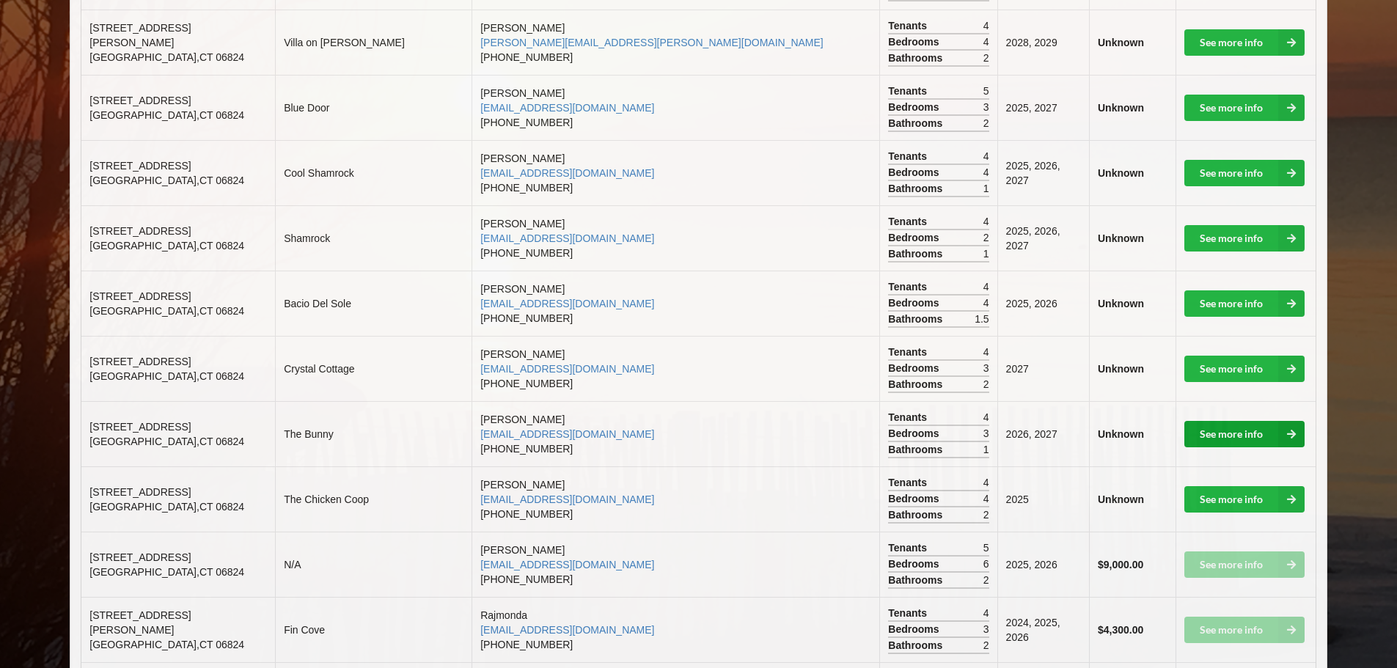
click at [1199, 421] on link "See more info" at bounding box center [1244, 434] width 120 height 26
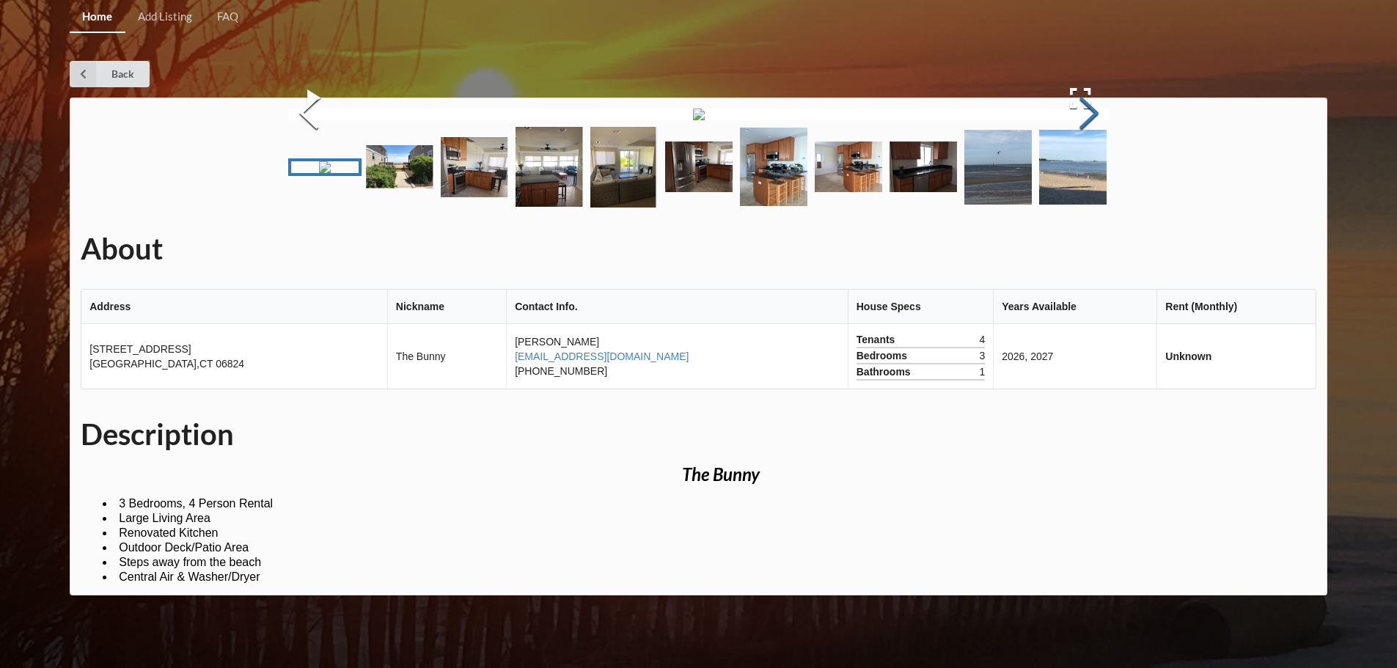
click at [1095, 181] on button "Next Slide" at bounding box center [1088, 114] width 41 height 133
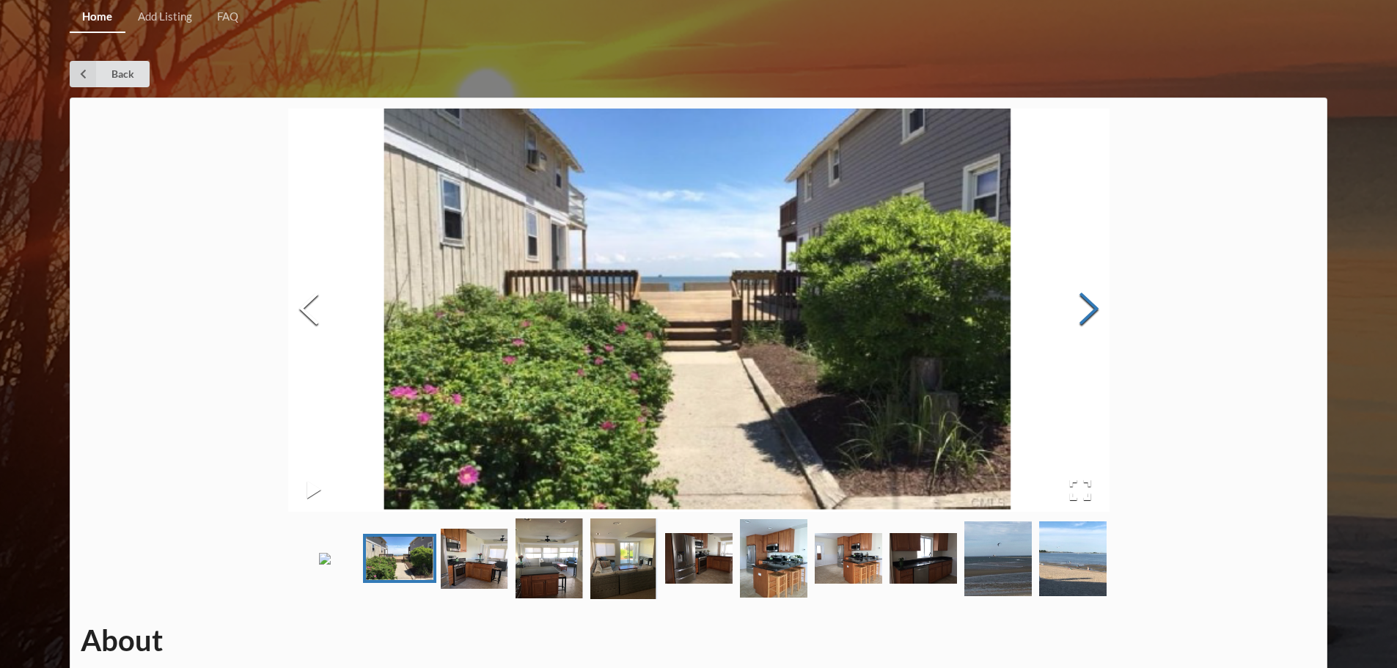
click at [1095, 311] on button "Next Slide" at bounding box center [1088, 310] width 41 height 133
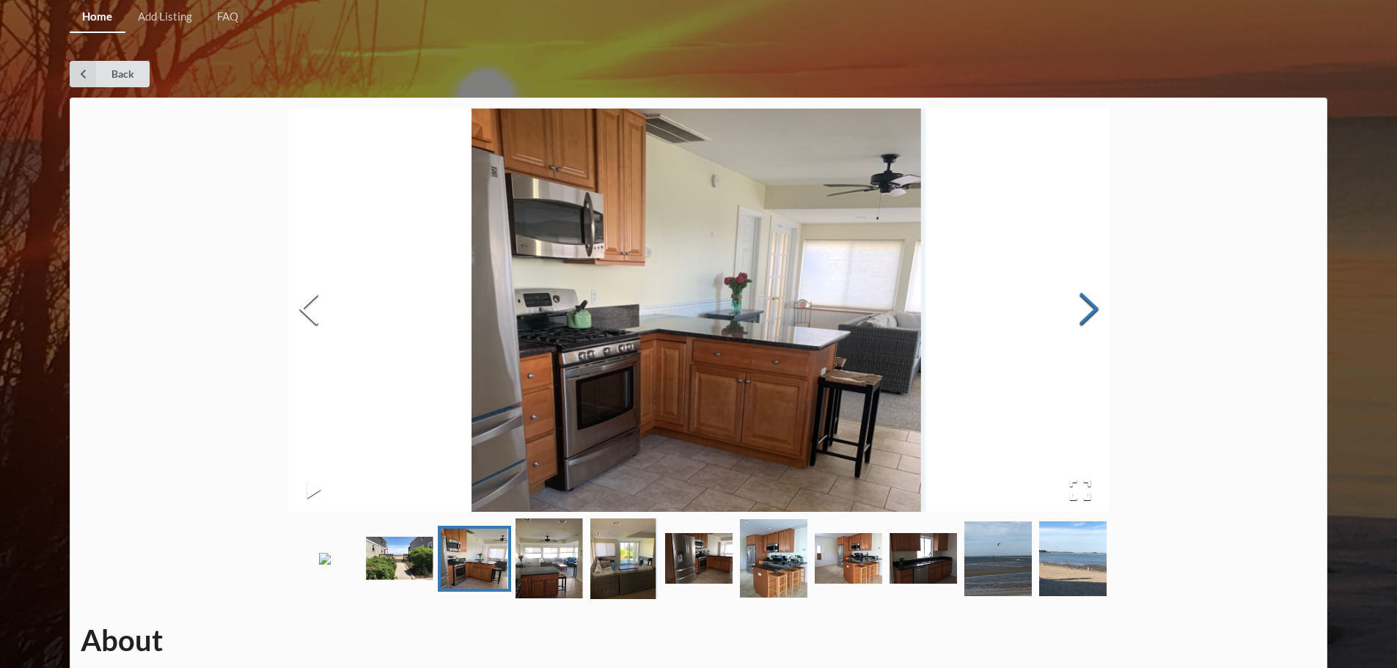
click at [1095, 311] on button "Next Slide" at bounding box center [1088, 310] width 41 height 133
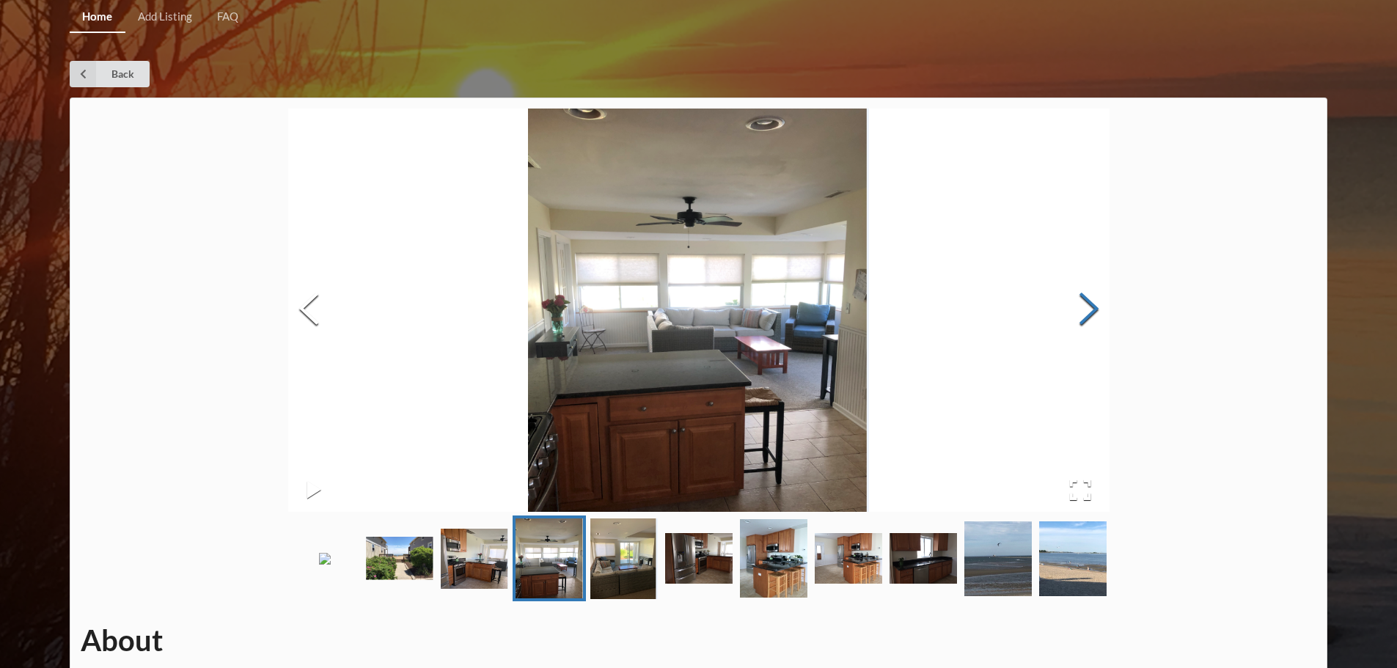
click at [1095, 311] on button "Next Slide" at bounding box center [1088, 310] width 41 height 133
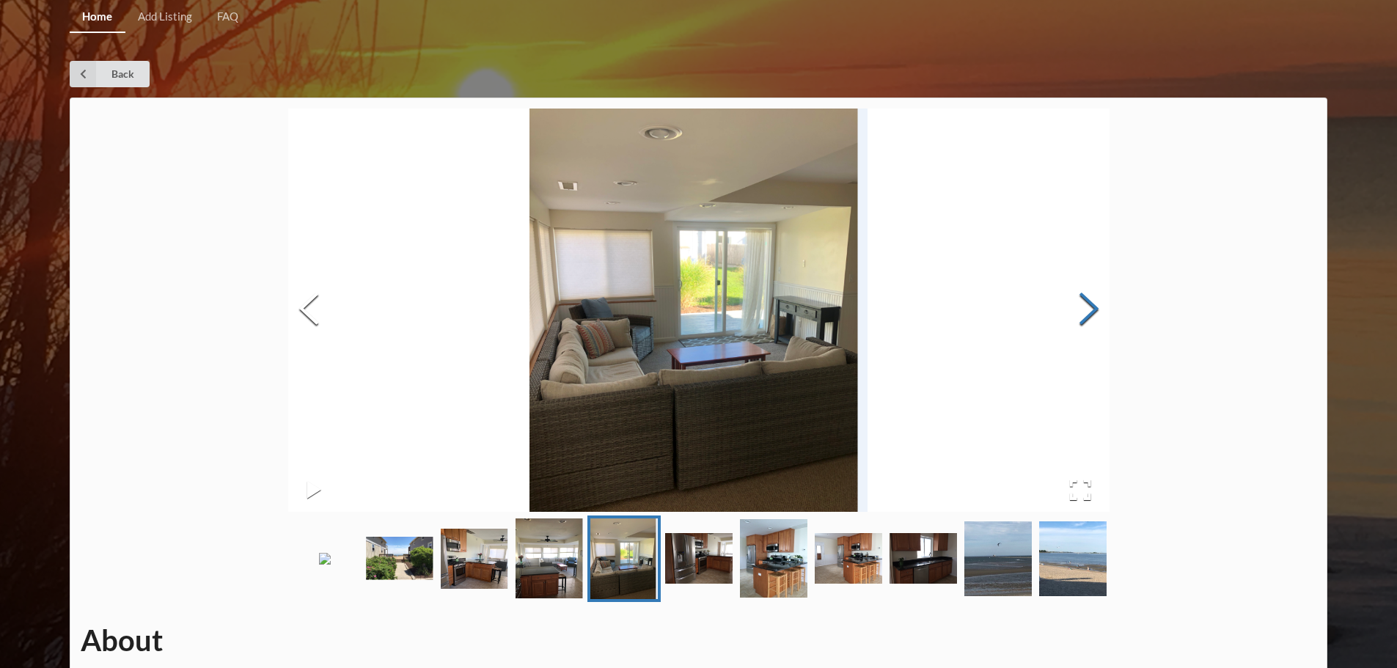
click at [1095, 311] on button "Next Slide" at bounding box center [1088, 310] width 41 height 133
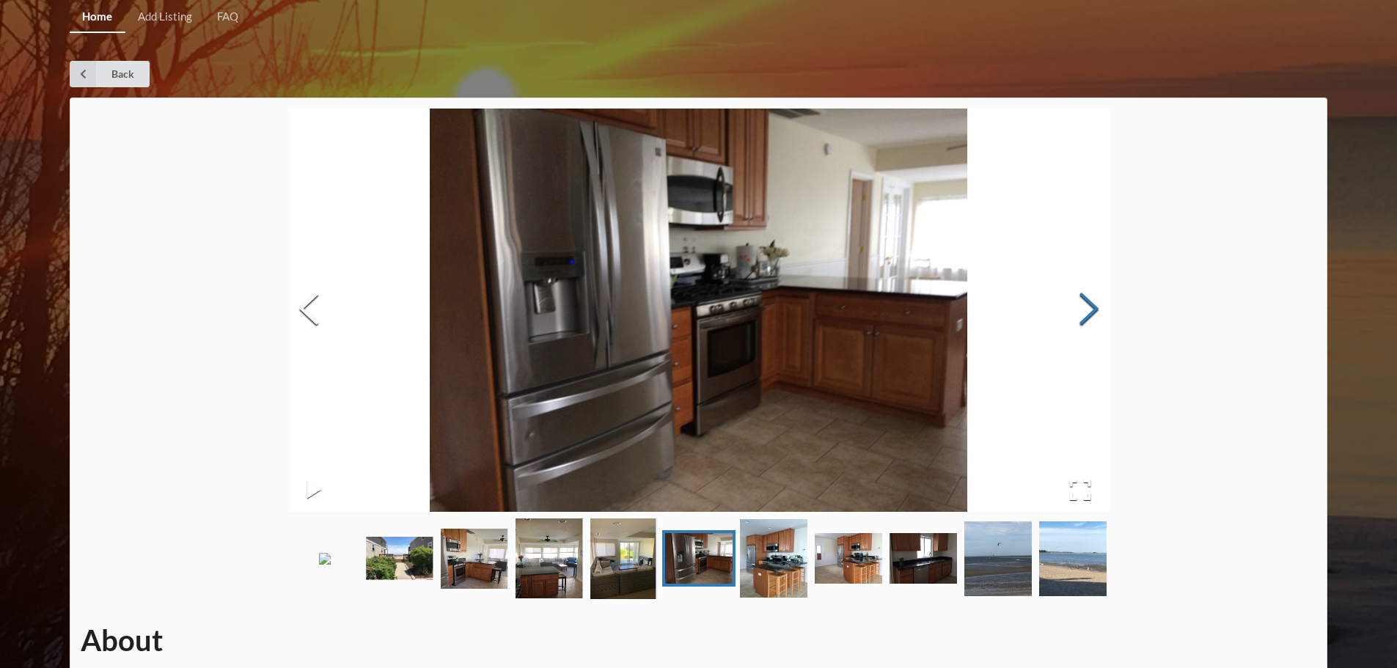
click at [1095, 311] on button "Next Slide" at bounding box center [1088, 310] width 41 height 133
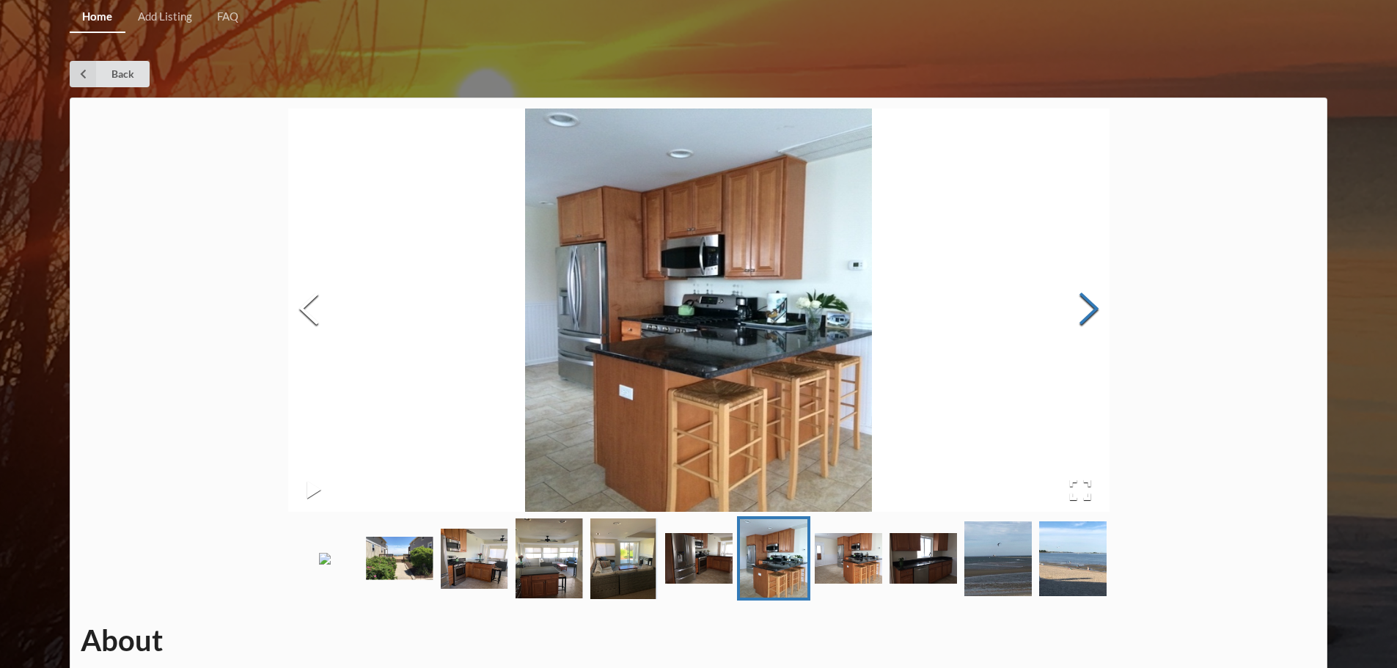
click at [1095, 311] on button "Next Slide" at bounding box center [1088, 310] width 41 height 133
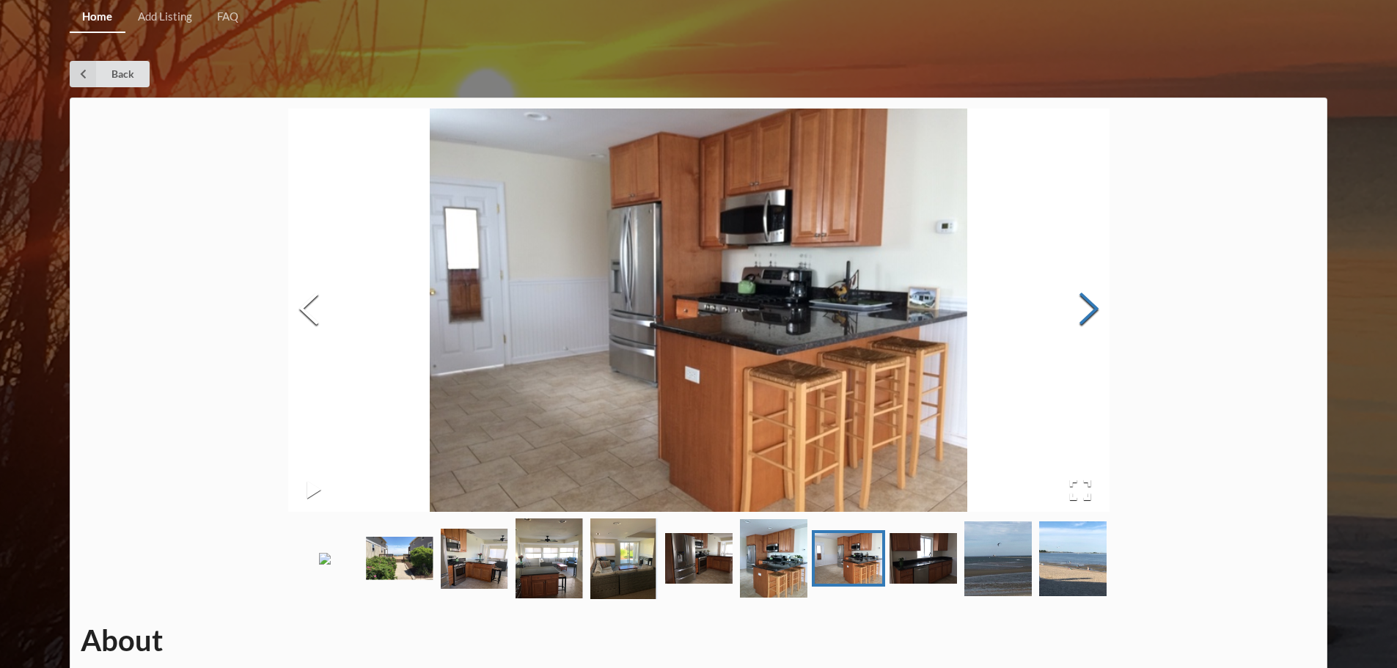
click at [1095, 311] on button "Next Slide" at bounding box center [1088, 310] width 41 height 133
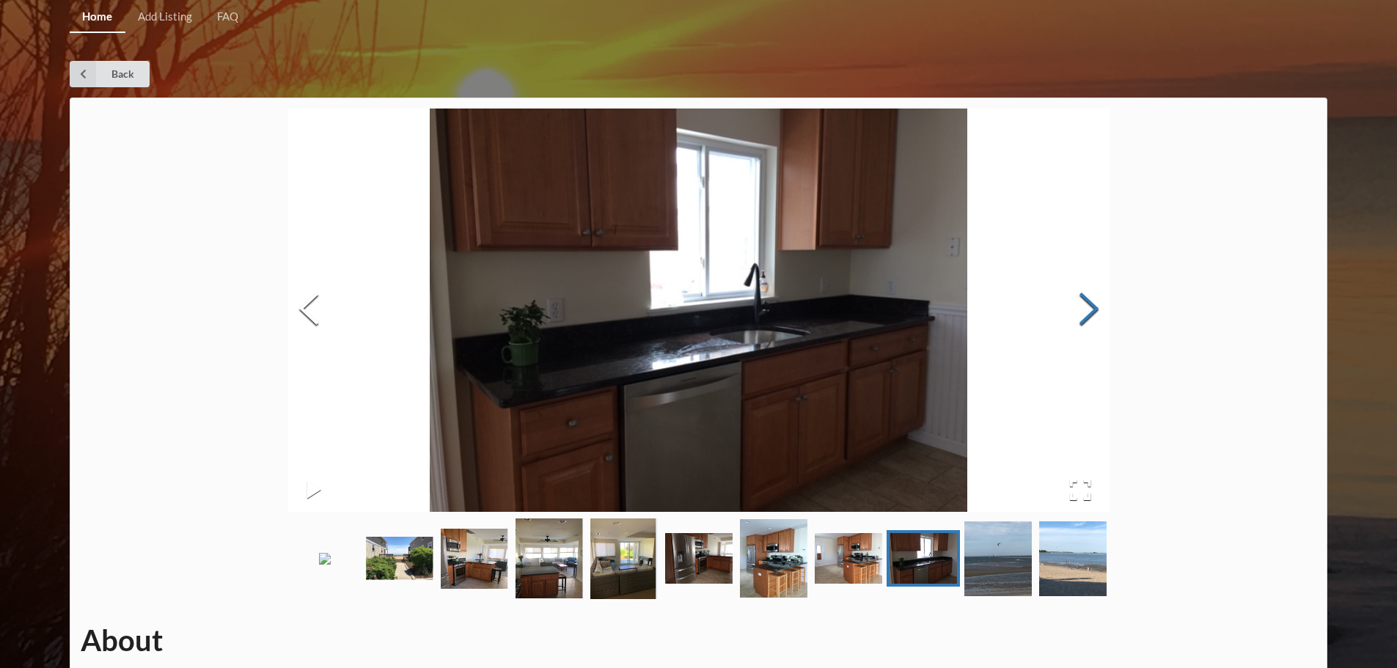
click at [1095, 311] on button "Next Slide" at bounding box center [1088, 310] width 41 height 133
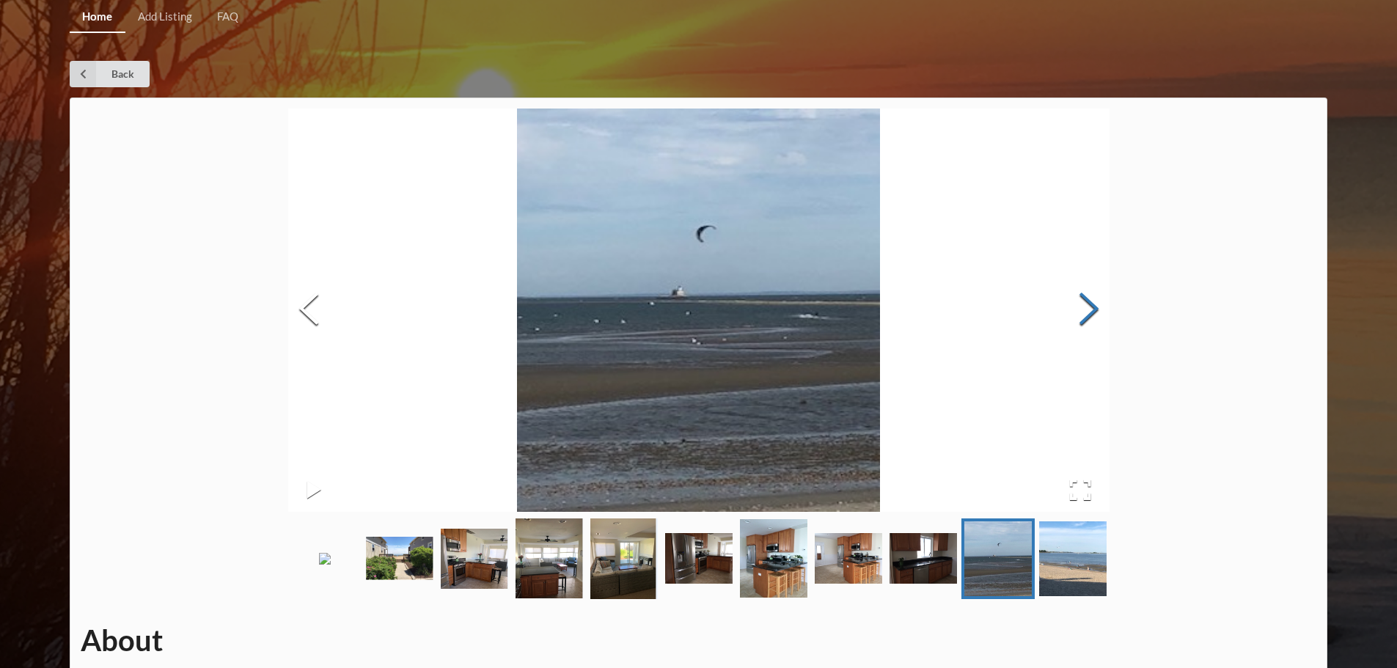
click at [1095, 311] on button "Next Slide" at bounding box center [1088, 310] width 41 height 133
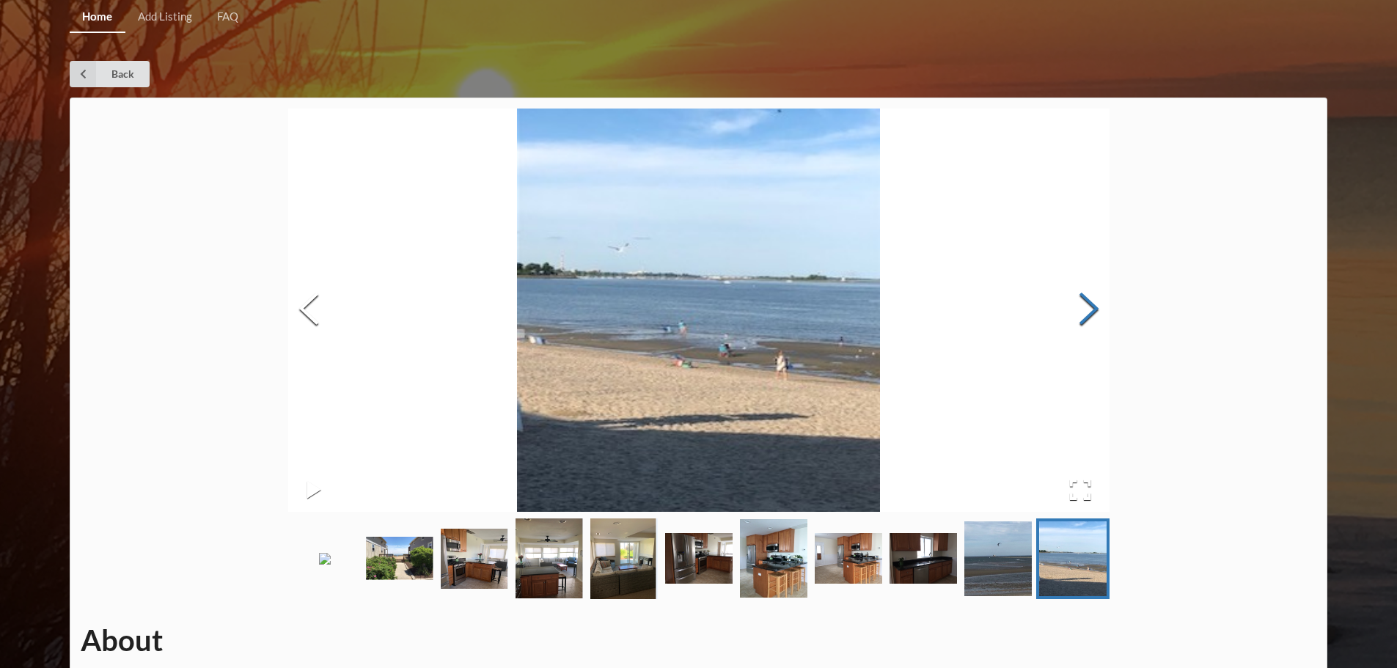
click at [1095, 311] on button "Next Slide" at bounding box center [1088, 310] width 41 height 133
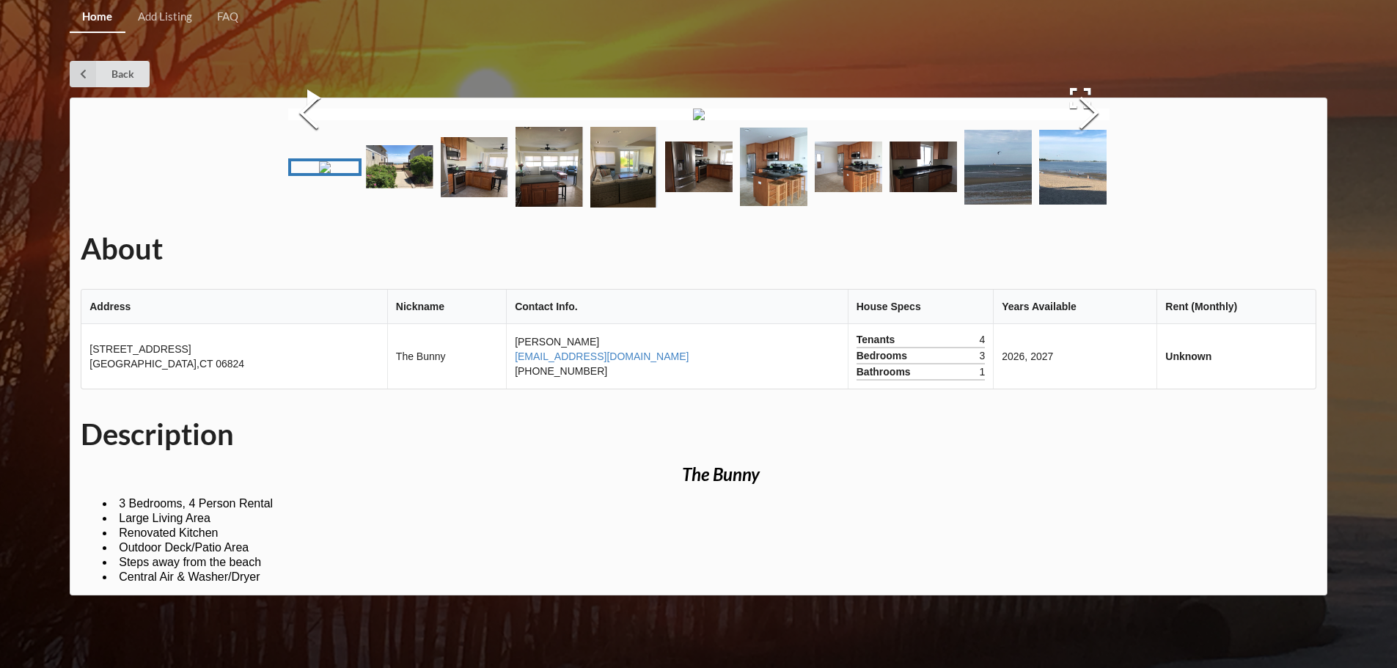
scroll to position [120, 0]
click at [705, 120] on img at bounding box center [699, 115] width 12 height 12
click at [1093, 181] on button "Next Slide" at bounding box center [1088, 114] width 41 height 133
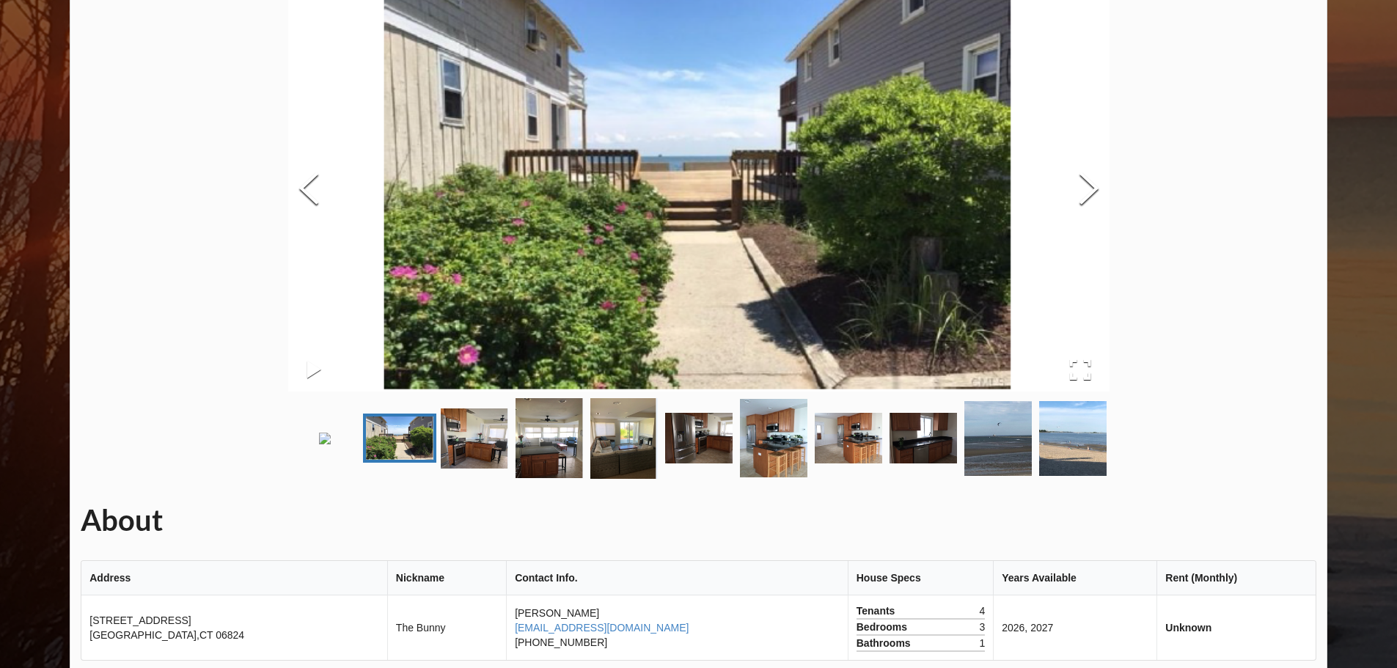
scroll to position [953, 0]
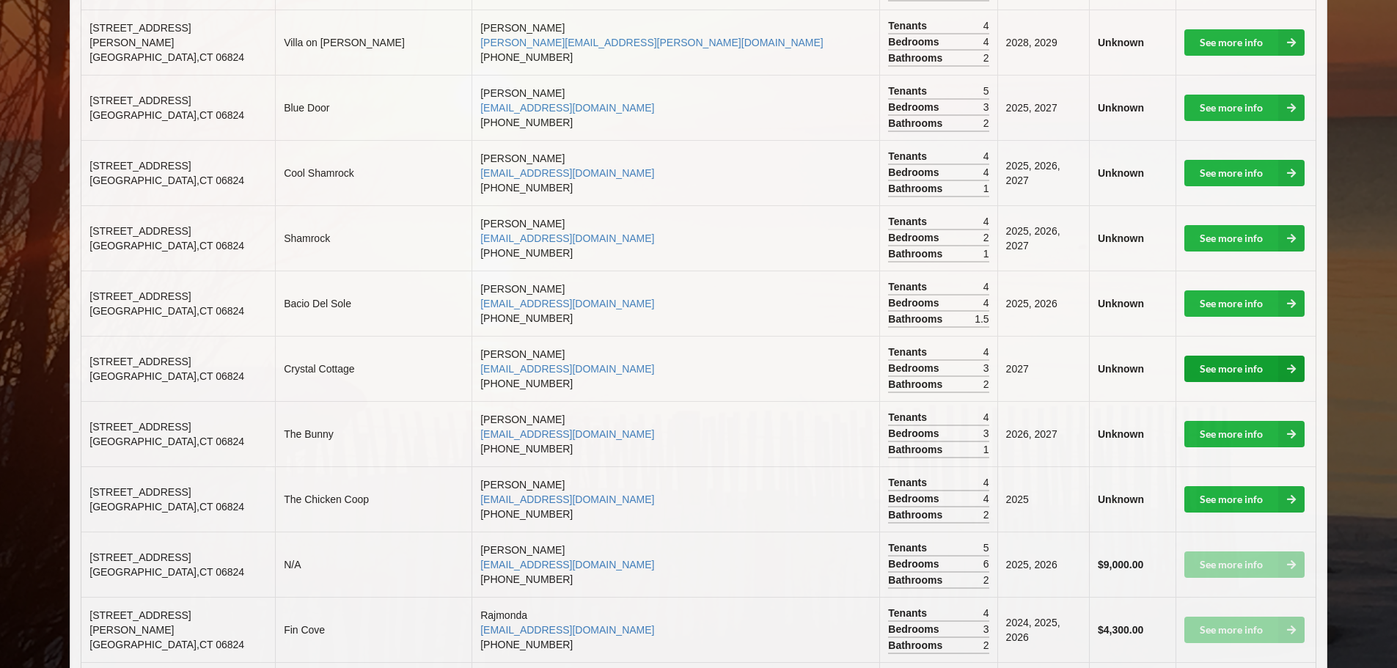
click at [1195, 356] on link "See more info" at bounding box center [1244, 369] width 120 height 26
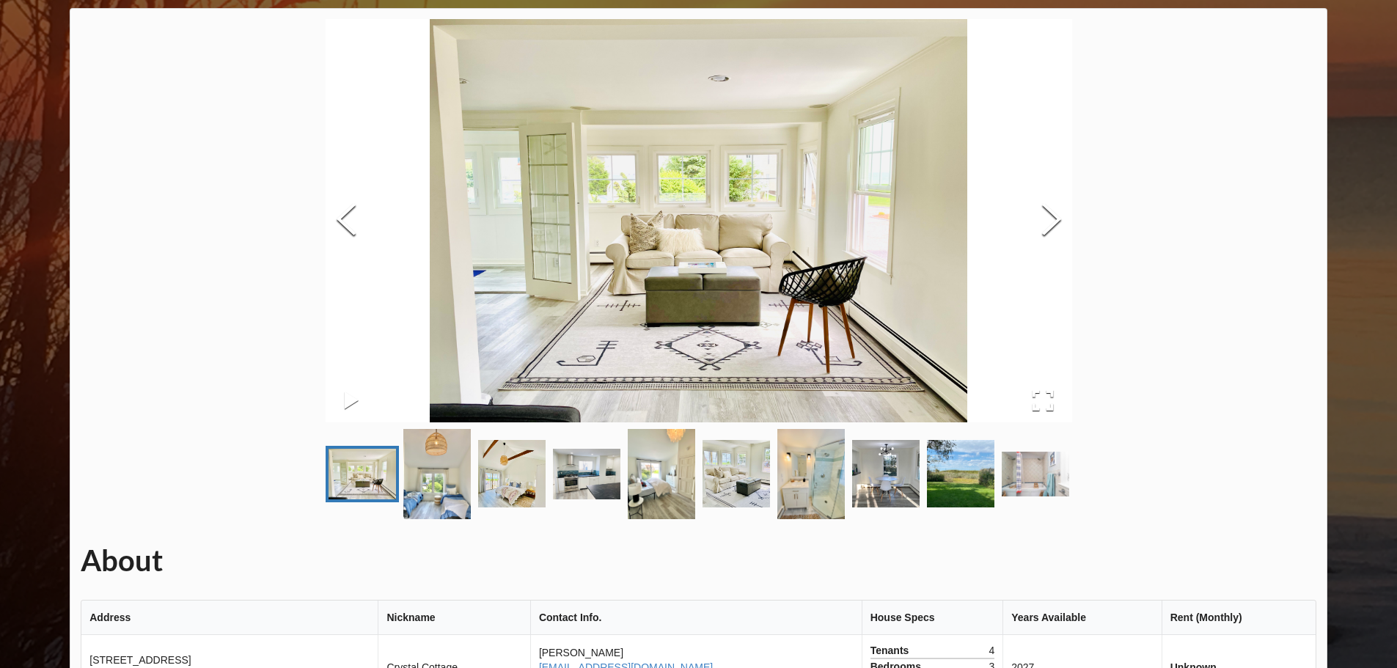
scroll to position [64, 0]
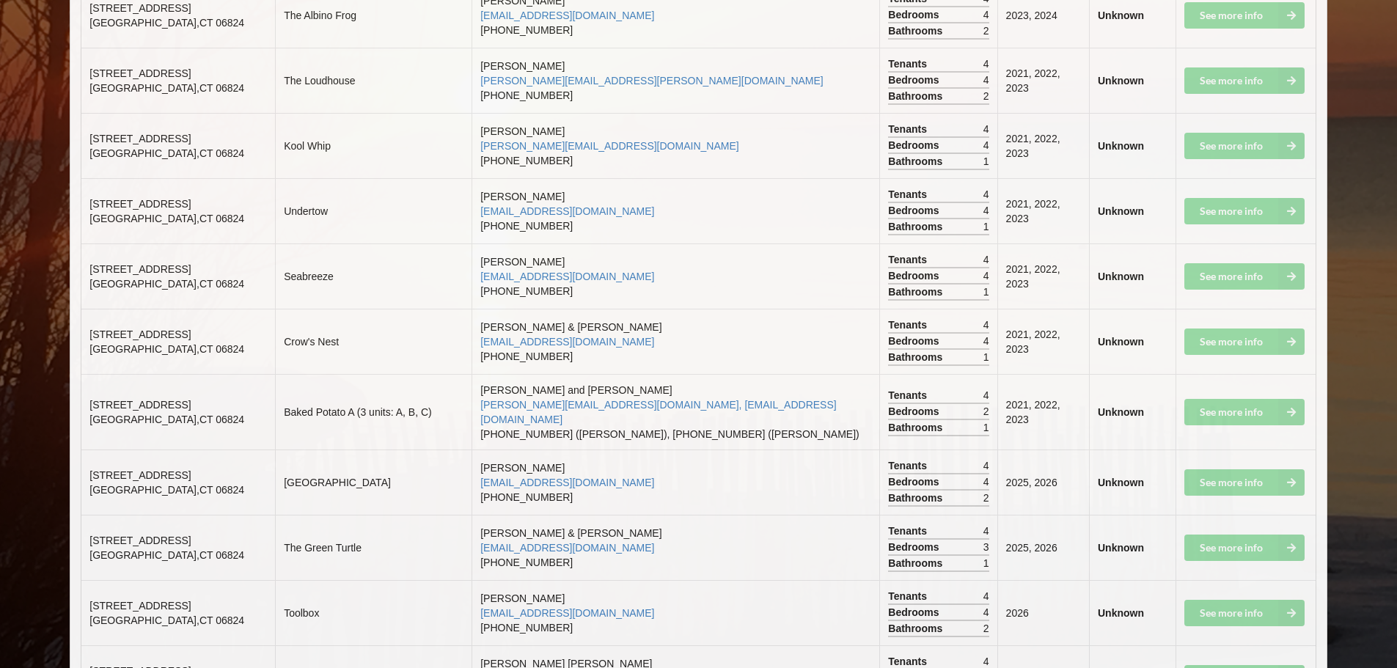
scroll to position [4912, 0]
